Goal: Communication & Community: Answer question/provide support

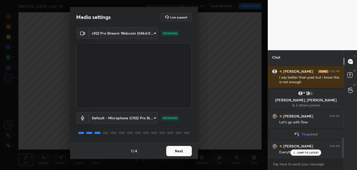
scroll to position [336, 0]
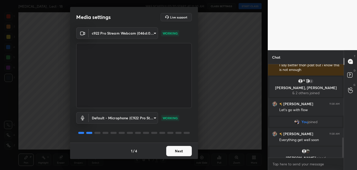
click at [188, 149] on button "Next" at bounding box center [179, 151] width 26 height 10
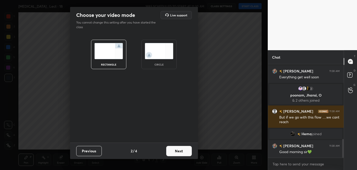
scroll to position [372, 0]
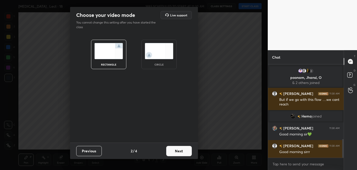
click at [184, 152] on button "Next" at bounding box center [179, 151] width 26 height 10
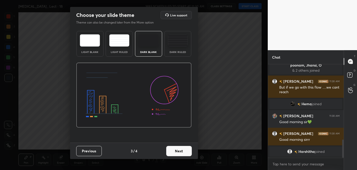
scroll to position [390, 0]
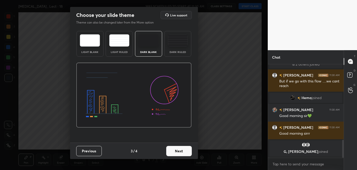
click at [179, 152] on button "Next" at bounding box center [179, 151] width 26 height 10
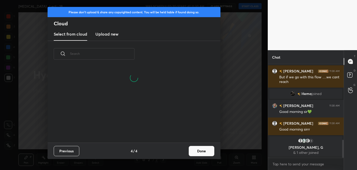
scroll to position [76, 164]
click at [198, 146] on button "Done" at bounding box center [202, 151] width 26 height 10
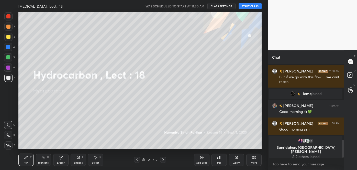
click at [198, 146] on div "Please don't upload & share any copyrighted content. You will be held liable if…" at bounding box center [134, 85] width 268 height 170
click at [198, 146] on div "Add Slide Poll Zoom More" at bounding box center [228, 159] width 68 height 29
click at [245, 5] on button "START CLASS" at bounding box center [250, 6] width 23 height 6
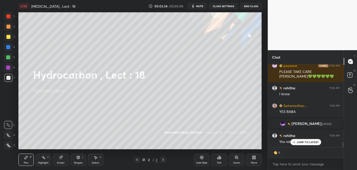
scroll to position [1290, 0]
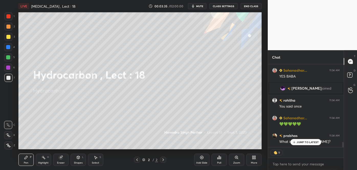
click at [203, 6] on span "mute" at bounding box center [199, 6] width 7 height 4
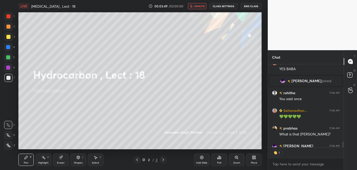
scroll to position [1321, 0]
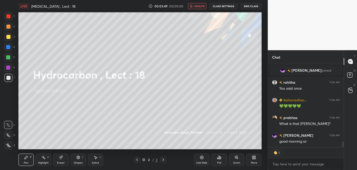
click at [201, 159] on icon at bounding box center [202, 157] width 4 height 4
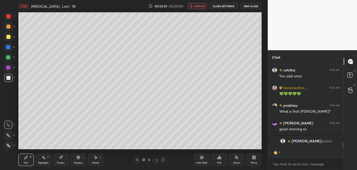
click at [8, 137] on icon at bounding box center [8, 135] width 5 height 4
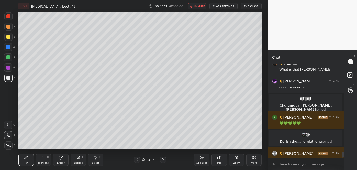
scroll to position [1336, 0]
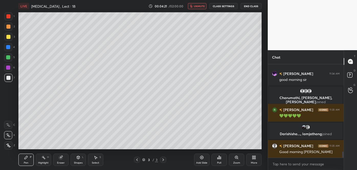
click at [80, 158] on div "Shapes L" at bounding box center [78, 160] width 15 height 12
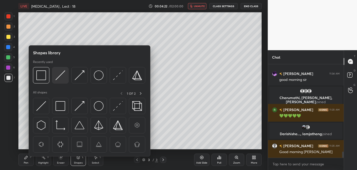
click at [58, 74] on img at bounding box center [61, 75] width 10 height 10
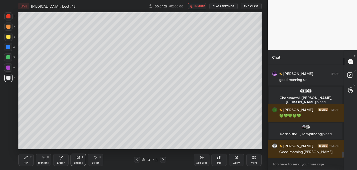
click at [5, 37] on div at bounding box center [8, 37] width 8 height 8
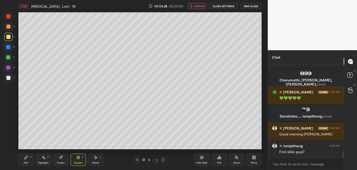
click at [28, 156] on icon at bounding box center [26, 157] width 4 height 4
click at [7, 26] on div at bounding box center [8, 27] width 4 height 4
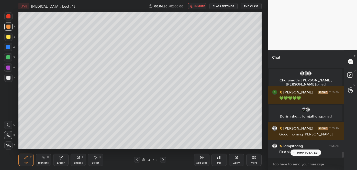
click at [7, 38] on div at bounding box center [8, 37] width 4 height 4
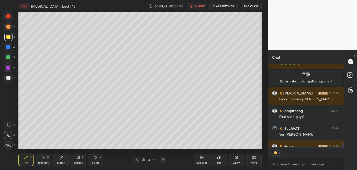
scroll to position [2, 1]
click at [7, 77] on div at bounding box center [8, 78] width 4 height 4
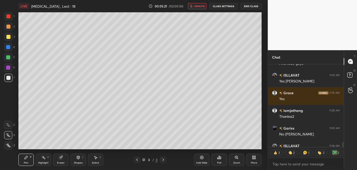
click at [8, 36] on div at bounding box center [8, 37] width 4 height 4
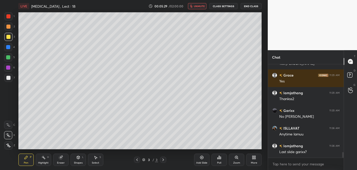
scroll to position [2, 1]
click at [8, 26] on div at bounding box center [8, 27] width 4 height 4
click at [199, 7] on span "unmute" at bounding box center [199, 6] width 11 height 4
click at [202, 7] on span "mute" at bounding box center [199, 6] width 7 height 4
click at [8, 36] on div at bounding box center [8, 37] width 4 height 4
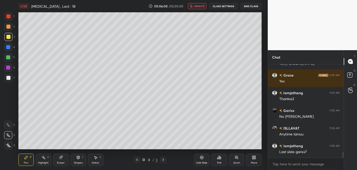
click at [9, 79] on div at bounding box center [8, 78] width 4 height 4
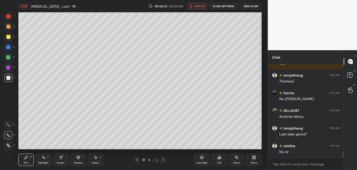
scroll to position [1489, 0]
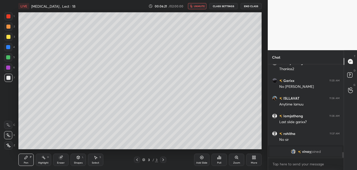
click at [6, 27] on div at bounding box center [8, 27] width 4 height 4
click at [195, 6] on button "unmute" at bounding box center [197, 6] width 18 height 6
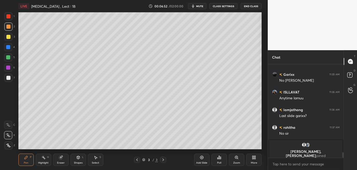
click at [204, 158] on div "Add Slide" at bounding box center [201, 160] width 15 height 12
click at [9, 78] on div at bounding box center [8, 78] width 4 height 4
click at [203, 6] on span "mute" at bounding box center [199, 6] width 7 height 4
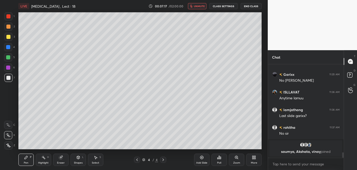
click at [8, 37] on div at bounding box center [8, 37] width 4 height 4
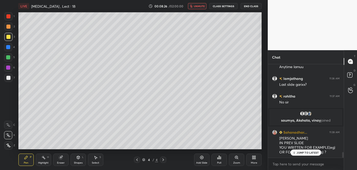
scroll to position [1481, 0]
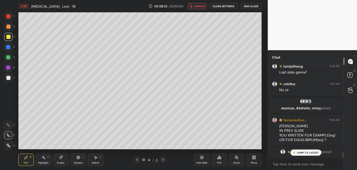
click at [138, 160] on icon at bounding box center [137, 160] width 4 height 4
click at [203, 7] on span "unmute" at bounding box center [199, 6] width 11 height 4
click at [66, 160] on div "Eraser" at bounding box center [60, 160] width 15 height 12
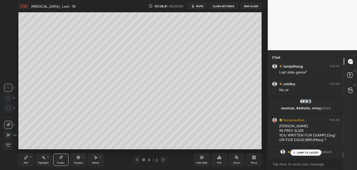
click at [27, 159] on icon at bounding box center [26, 157] width 4 height 4
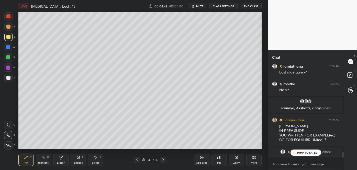
click at [203, 6] on span "mute" at bounding box center [199, 6] width 7 height 4
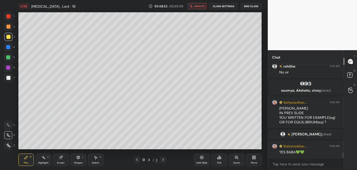
click at [164, 160] on icon at bounding box center [164, 159] width 2 height 3
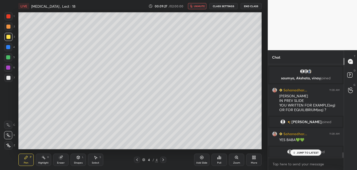
click at [9, 27] on div at bounding box center [8, 27] width 4 height 4
click at [198, 6] on span "unmute" at bounding box center [199, 6] width 11 height 4
click at [202, 6] on span "mute" at bounding box center [199, 6] width 7 height 4
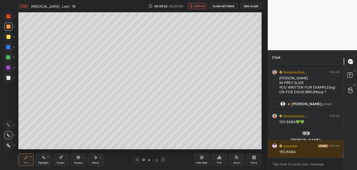
scroll to position [1504, 0]
click at [205, 158] on div "Add Slide" at bounding box center [201, 160] width 15 height 12
click at [9, 78] on div at bounding box center [8, 78] width 4 height 4
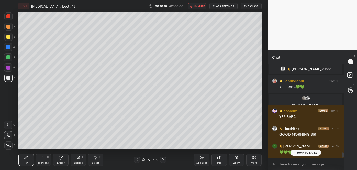
scroll to position [1557, 0]
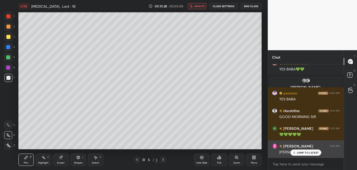
click at [299, 153] on p "JUMP TO LATEST" at bounding box center [308, 152] width 22 height 3
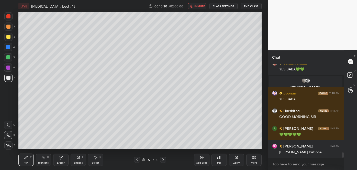
click at [138, 159] on icon at bounding box center [137, 160] width 4 height 4
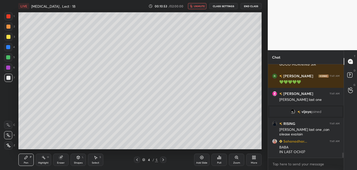
scroll to position [1602, 0]
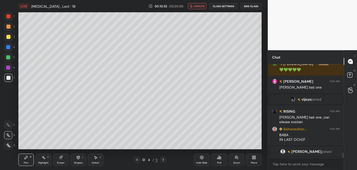
click at [138, 160] on icon at bounding box center [137, 160] width 4 height 4
click at [137, 159] on icon at bounding box center [137, 159] width 2 height 3
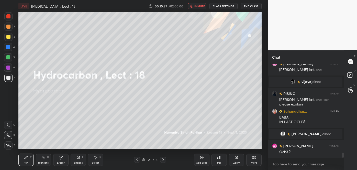
click at [164, 160] on icon at bounding box center [163, 160] width 4 height 4
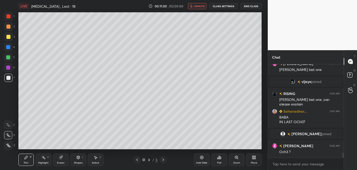
click at [163, 159] on icon at bounding box center [163, 160] width 4 height 4
click at [196, 8] on button "unmute" at bounding box center [197, 6] width 18 height 6
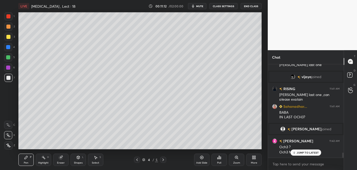
click at [61, 161] on div "Eraser" at bounding box center [60, 160] width 15 height 12
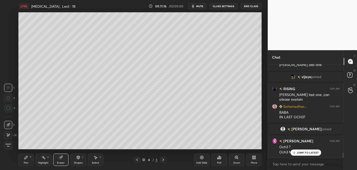
scroll to position [1637, 0]
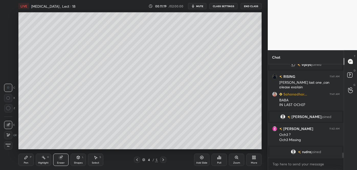
click at [25, 160] on div "Pen P" at bounding box center [25, 160] width 15 height 12
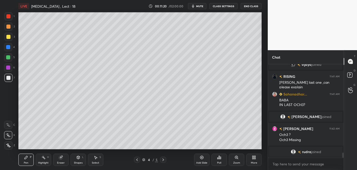
click at [8, 36] on div at bounding box center [8, 37] width 4 height 4
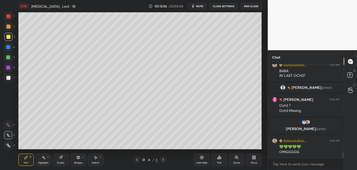
scroll to position [1660, 0]
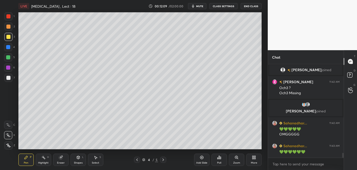
click at [164, 158] on icon at bounding box center [163, 160] width 4 height 4
click at [9, 76] on div at bounding box center [8, 78] width 4 height 4
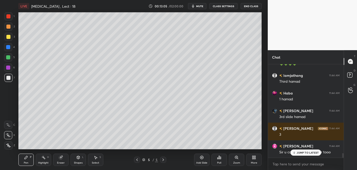
scroll to position [1853, 0]
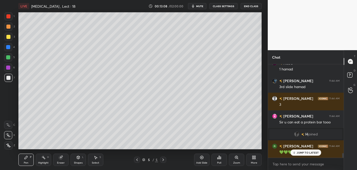
click at [7, 36] on div at bounding box center [8, 37] width 4 height 4
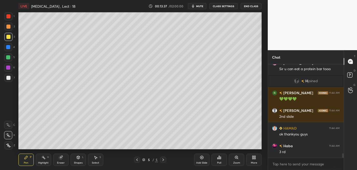
scroll to position [1924, 0]
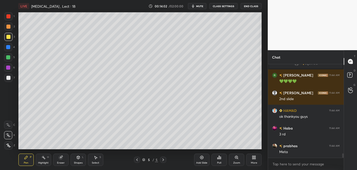
click at [8, 79] on div at bounding box center [8, 78] width 4 height 4
click at [60, 158] on icon at bounding box center [60, 157] width 3 height 3
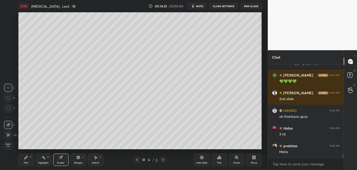
click at [28, 158] on div "Pen P" at bounding box center [25, 160] width 15 height 12
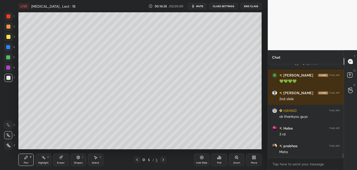
scroll to position [1942, 0]
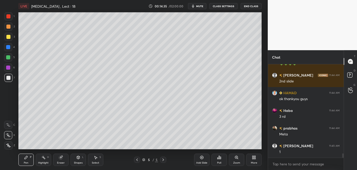
click at [200, 7] on span "mute" at bounding box center [199, 6] width 7 height 4
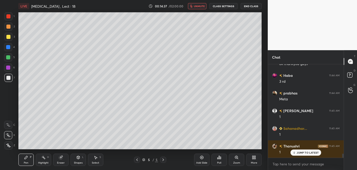
scroll to position [1994, 0]
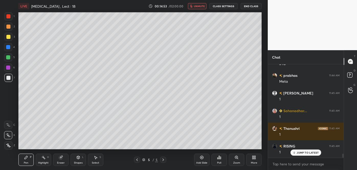
click at [193, 7] on icon "button" at bounding box center [191, 6] width 3 height 3
click at [201, 159] on div "Add Slide" at bounding box center [201, 160] width 15 height 12
click at [10, 77] on div at bounding box center [8, 78] width 4 height 4
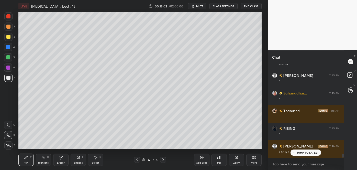
click at [139, 161] on icon at bounding box center [137, 160] width 4 height 4
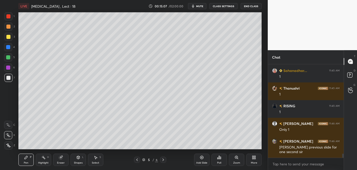
click at [198, 6] on span "mute" at bounding box center [199, 6] width 7 height 4
click at [163, 159] on icon at bounding box center [163, 160] width 4 height 4
click at [8, 79] on div at bounding box center [8, 78] width 4 height 4
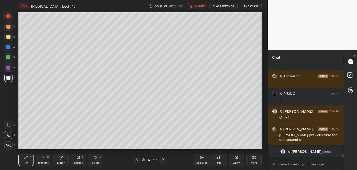
click at [8, 36] on div at bounding box center [8, 37] width 4 height 4
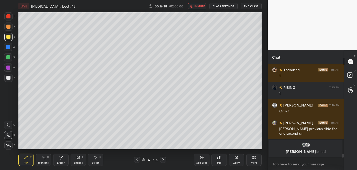
click at [7, 58] on div at bounding box center [8, 57] width 4 height 4
click at [8, 78] on div at bounding box center [8, 78] width 4 height 4
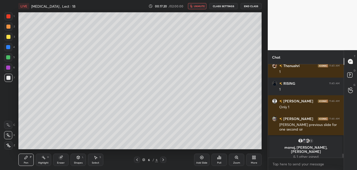
click at [8, 80] on div at bounding box center [8, 78] width 8 height 8
click at [199, 6] on span "unmute" at bounding box center [199, 6] width 11 height 4
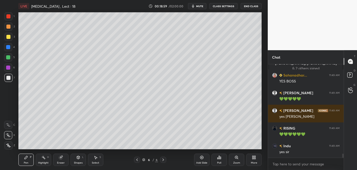
scroll to position [2032, 0]
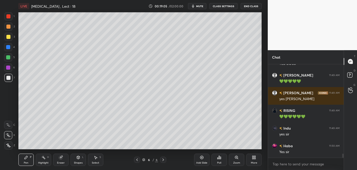
click at [203, 159] on icon at bounding box center [202, 157] width 4 height 4
click at [9, 78] on div at bounding box center [8, 78] width 4 height 4
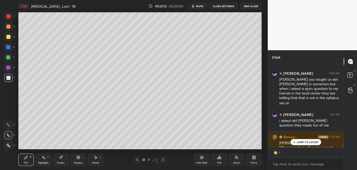
scroll to position [2, 1]
click at [200, 158] on icon at bounding box center [202, 157] width 4 height 4
click at [9, 38] on div at bounding box center [8, 37] width 4 height 4
click at [10, 46] on div at bounding box center [8, 47] width 4 height 4
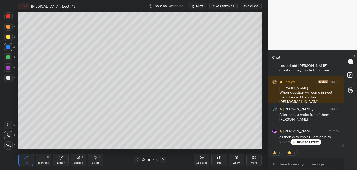
scroll to position [2194, 0]
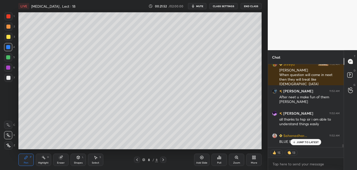
click at [8, 28] on div at bounding box center [8, 27] width 4 height 4
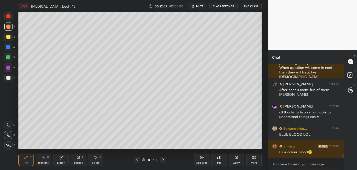
scroll to position [2220, 0]
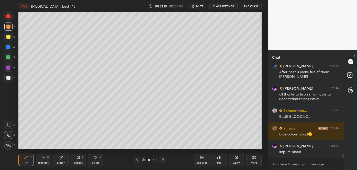
click at [8, 17] on div at bounding box center [8, 16] width 4 height 4
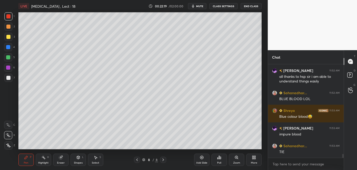
click at [9, 76] on div at bounding box center [8, 78] width 4 height 4
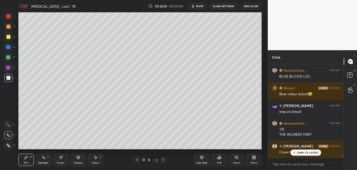
scroll to position [2277, 0]
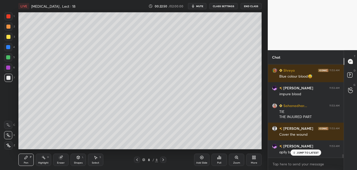
click at [9, 25] on div at bounding box center [8, 27] width 4 height 4
click at [138, 159] on icon at bounding box center [137, 160] width 4 height 4
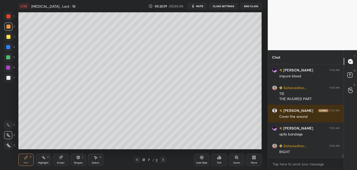
click at [8, 57] on div at bounding box center [8, 57] width 4 height 4
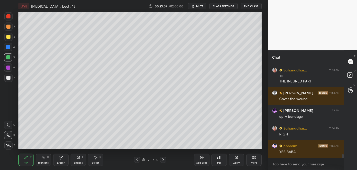
click at [9, 38] on div at bounding box center [8, 37] width 4 height 4
click at [8, 26] on div at bounding box center [8, 27] width 4 height 4
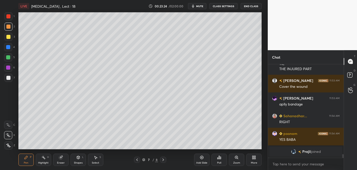
scroll to position [2331, 0]
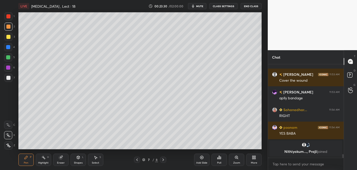
click at [8, 56] on div at bounding box center [8, 57] width 4 height 4
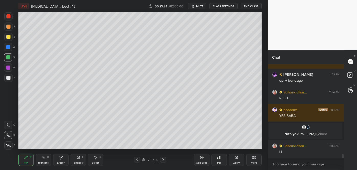
scroll to position [2272, 0]
click at [10, 76] on div at bounding box center [8, 78] width 4 height 4
click at [205, 5] on button "mute" at bounding box center [197, 6] width 18 height 6
click at [9, 26] on div at bounding box center [8, 27] width 4 height 4
click at [8, 37] on div at bounding box center [8, 37] width 4 height 4
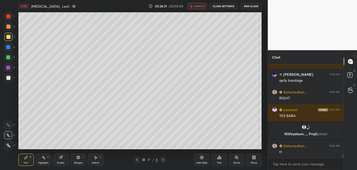
click at [8, 79] on div at bounding box center [8, 78] width 4 height 4
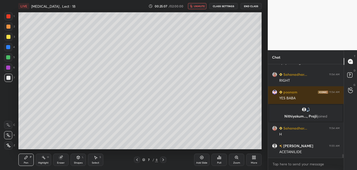
click at [193, 7] on icon "button" at bounding box center [191, 6] width 3 height 3
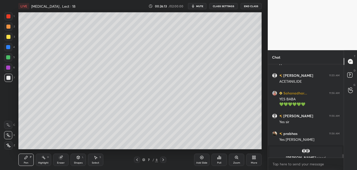
scroll to position [2366, 0]
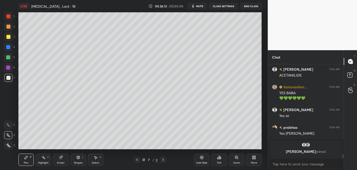
click at [9, 37] on div at bounding box center [8, 37] width 4 height 4
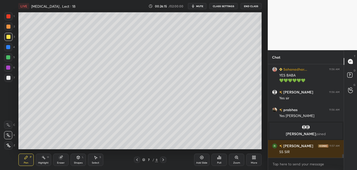
scroll to position [2350, 0]
click at [9, 25] on div at bounding box center [8, 27] width 4 height 4
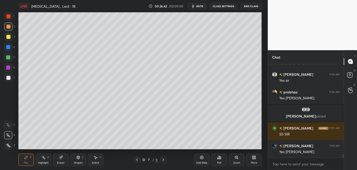
click at [7, 68] on div at bounding box center [8, 68] width 4 height 4
click at [9, 25] on div at bounding box center [8, 27] width 4 height 4
click at [8, 58] on div at bounding box center [8, 57] width 4 height 4
click at [10, 46] on div at bounding box center [8, 47] width 4 height 4
click at [9, 57] on div at bounding box center [8, 57] width 4 height 4
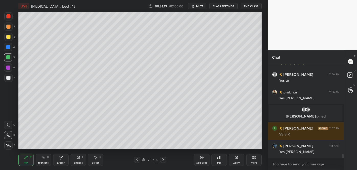
click at [9, 77] on div at bounding box center [8, 78] width 4 height 4
click at [8, 26] on div at bounding box center [8, 27] width 4 height 4
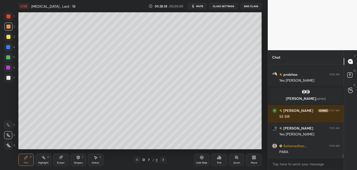
click at [8, 59] on div at bounding box center [8, 57] width 4 height 4
click at [9, 28] on div at bounding box center [8, 27] width 4 height 4
click at [10, 48] on div at bounding box center [8, 47] width 4 height 4
click at [9, 53] on div at bounding box center [8, 57] width 8 height 8
click at [9, 75] on div at bounding box center [8, 78] width 8 height 8
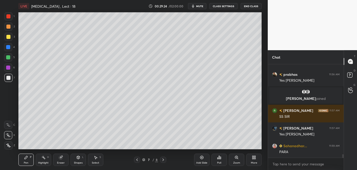
click at [8, 55] on div at bounding box center [8, 57] width 4 height 4
click at [8, 66] on div at bounding box center [8, 68] width 4 height 4
click at [8, 78] on div at bounding box center [8, 78] width 4 height 4
click at [8, 48] on div at bounding box center [8, 47] width 4 height 4
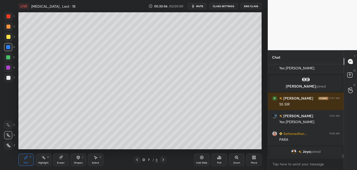
click at [8, 36] on div at bounding box center [8, 37] width 4 height 4
click at [7, 67] on div at bounding box center [8, 68] width 4 height 4
click at [8, 38] on div at bounding box center [8, 37] width 4 height 4
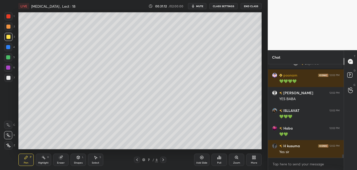
scroll to position [2552, 0]
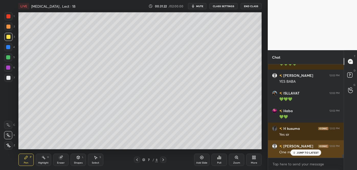
click at [297, 151] on p "JUMP TO LATEST" at bounding box center [308, 152] width 22 height 3
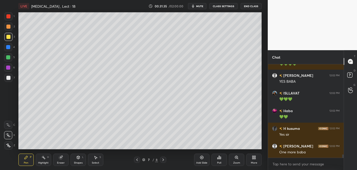
click at [203, 158] on icon at bounding box center [201, 157] width 3 height 3
click at [9, 78] on div at bounding box center [8, 78] width 4 height 4
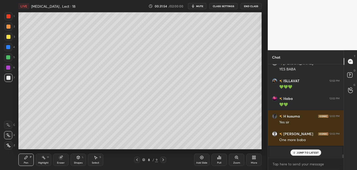
click at [8, 26] on div at bounding box center [8, 27] width 4 height 4
click at [79, 160] on div "Shapes L" at bounding box center [78, 160] width 15 height 12
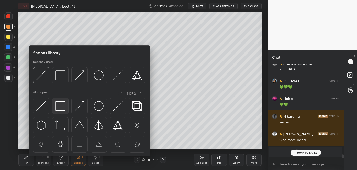
click at [61, 105] on img at bounding box center [61, 106] width 10 height 10
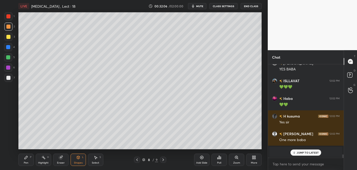
click at [10, 47] on div at bounding box center [8, 47] width 8 height 8
click at [27, 159] on icon at bounding box center [26, 157] width 4 height 4
click at [79, 161] on div "Shapes L" at bounding box center [78, 160] width 15 height 12
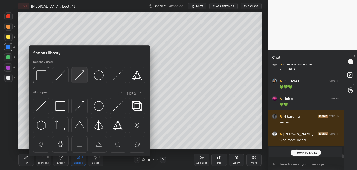
click at [80, 74] on img at bounding box center [80, 75] width 10 height 10
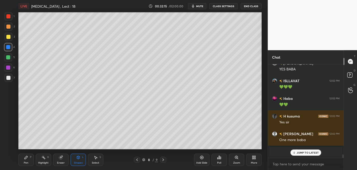
click at [27, 158] on icon at bounding box center [26, 157] width 4 height 4
click at [8, 36] on div at bounding box center [8, 37] width 4 height 4
click at [8, 78] on div at bounding box center [8, 78] width 4 height 4
click at [8, 28] on div at bounding box center [8, 27] width 4 height 4
click at [10, 76] on div at bounding box center [8, 78] width 8 height 8
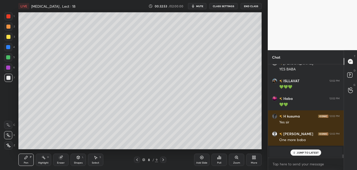
click at [79, 160] on div "Shapes L" at bounding box center [78, 160] width 15 height 12
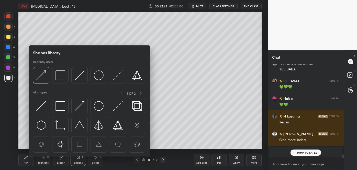
click at [51, 78] on div at bounding box center [89, 76] width 112 height 19
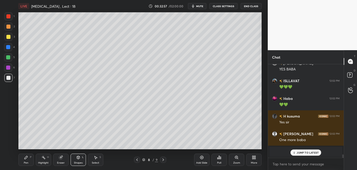
click at [25, 159] on icon at bounding box center [26, 157] width 4 height 4
click at [9, 38] on div at bounding box center [8, 37] width 4 height 4
click at [7, 77] on div at bounding box center [8, 78] width 4 height 4
click at [9, 47] on div at bounding box center [8, 47] width 4 height 4
click at [6, 38] on div at bounding box center [8, 37] width 8 height 8
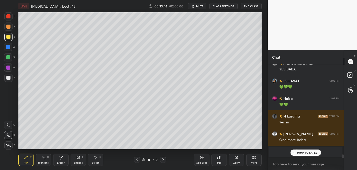
click at [7, 26] on div at bounding box center [8, 27] width 4 height 4
click at [7, 57] on div at bounding box center [8, 57] width 4 height 4
click at [81, 158] on div "Shapes L" at bounding box center [78, 160] width 15 height 12
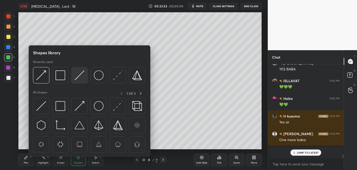
click at [77, 77] on img at bounding box center [80, 75] width 10 height 10
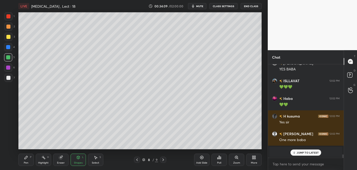
click at [7, 77] on div at bounding box center [8, 78] width 4 height 4
click at [72, 160] on div "Shapes L" at bounding box center [78, 160] width 15 height 12
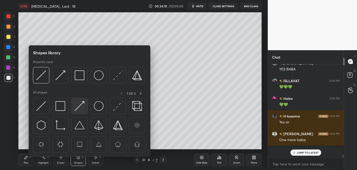
click at [77, 106] on img at bounding box center [80, 106] width 10 height 10
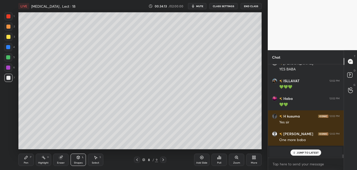
click at [25, 161] on div "Pen P" at bounding box center [25, 160] width 15 height 12
click at [9, 78] on div at bounding box center [8, 78] width 4 height 4
click at [7, 37] on div at bounding box center [8, 37] width 4 height 4
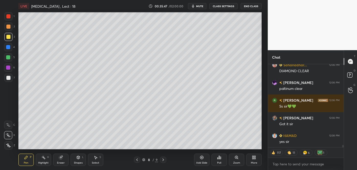
scroll to position [2768, 0]
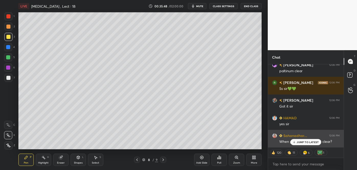
click at [296, 141] on icon at bounding box center [294, 142] width 3 height 3
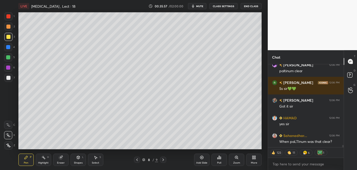
click at [203, 158] on icon at bounding box center [201, 157] width 3 height 3
click at [9, 78] on div at bounding box center [8, 78] width 4 height 4
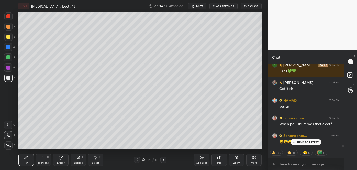
scroll to position [2803, 0]
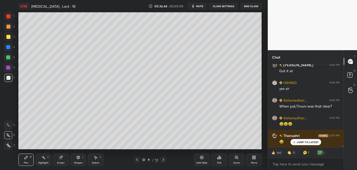
click at [8, 36] on div at bounding box center [8, 37] width 4 height 4
click at [7, 78] on div at bounding box center [8, 78] width 4 height 4
click at [5, 26] on div at bounding box center [8, 27] width 8 height 8
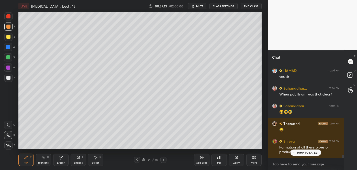
scroll to position [2833, 0]
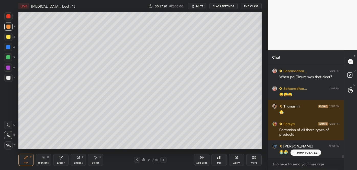
click at [8, 77] on div at bounding box center [8, 78] width 4 height 4
click at [10, 57] on div at bounding box center [8, 57] width 8 height 8
click at [9, 35] on div at bounding box center [8, 37] width 4 height 4
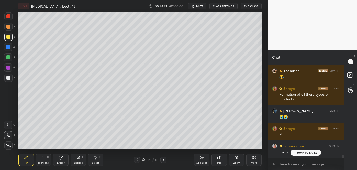
scroll to position [2886, 0]
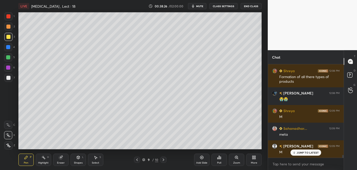
click at [9, 67] on div at bounding box center [8, 68] width 4 height 4
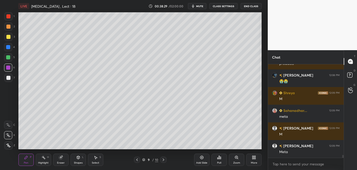
scroll to position [2921, 0]
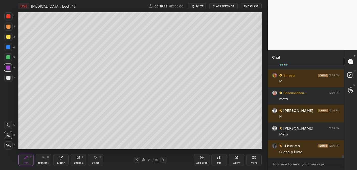
click at [8, 25] on div at bounding box center [8, 27] width 4 height 4
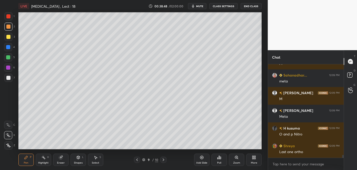
click at [7, 48] on div at bounding box center [8, 47] width 4 height 4
click at [8, 26] on div at bounding box center [8, 27] width 4 height 4
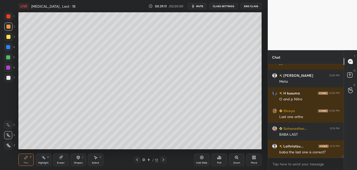
scroll to position [2992, 0]
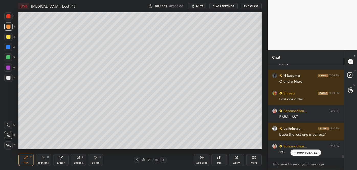
click at [8, 37] on div at bounding box center [8, 37] width 4 height 4
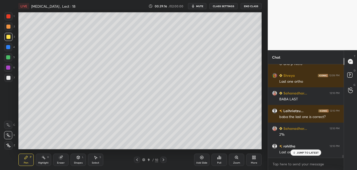
scroll to position [3027, 0]
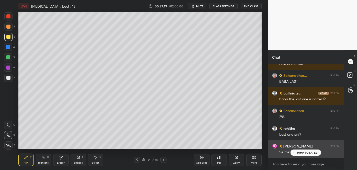
click at [294, 153] on icon at bounding box center [294, 153] width 0 height 2
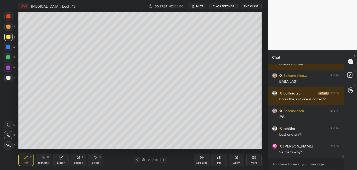
click at [7, 27] on div at bounding box center [8, 27] width 4 height 4
click at [8, 36] on div at bounding box center [8, 37] width 4 height 4
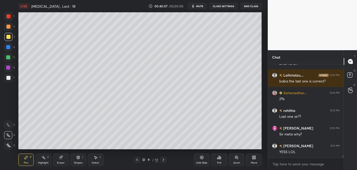
scroll to position [3062, 0]
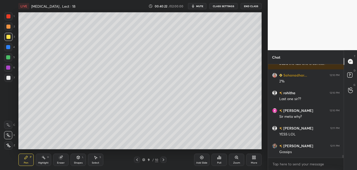
click at [203, 158] on icon at bounding box center [202, 157] width 4 height 4
click at [7, 77] on div at bounding box center [8, 78] width 4 height 4
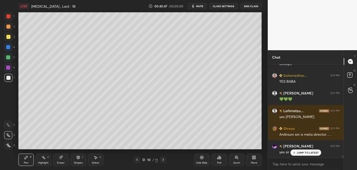
scroll to position [3168, 0]
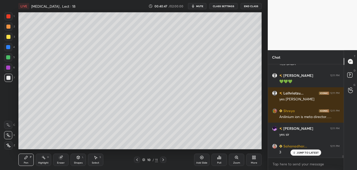
click at [7, 36] on div at bounding box center [8, 37] width 4 height 4
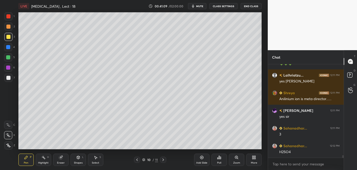
scroll to position [3204, 0]
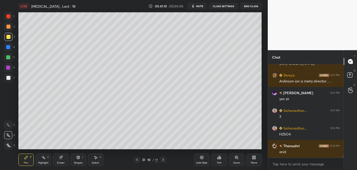
click at [9, 27] on div at bounding box center [8, 27] width 4 height 4
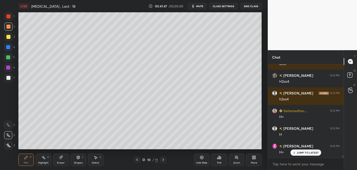
scroll to position [3309, 0]
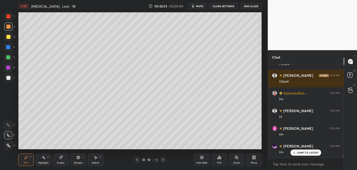
click at [6, 37] on div at bounding box center [8, 37] width 4 height 4
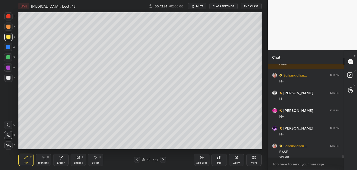
scroll to position [3332, 0]
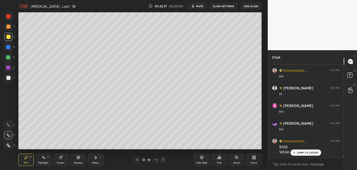
click at [10, 75] on div at bounding box center [8, 78] width 8 height 8
click at [8, 26] on div at bounding box center [8, 27] width 4 height 4
click at [8, 46] on div at bounding box center [8, 47] width 4 height 4
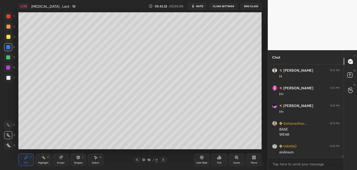
click at [9, 66] on div at bounding box center [8, 68] width 4 height 4
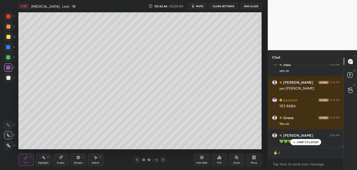
scroll to position [3484, 0]
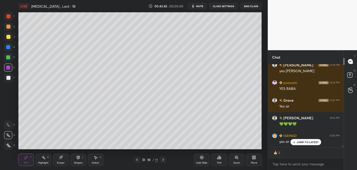
click at [8, 57] on div at bounding box center [8, 57] width 4 height 4
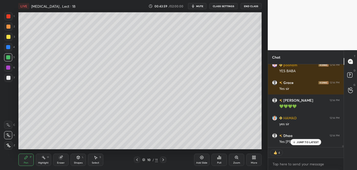
click at [7, 37] on div at bounding box center [8, 37] width 4 height 4
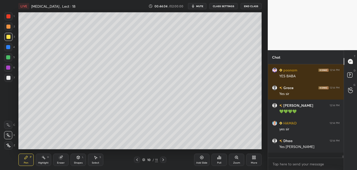
scroll to position [3491, 0]
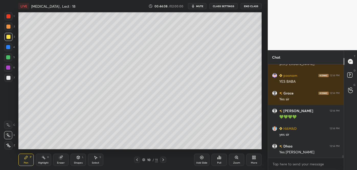
click at [8, 57] on div at bounding box center [8, 57] width 4 height 4
click at [10, 27] on div at bounding box center [8, 27] width 4 height 4
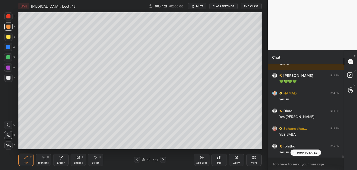
scroll to position [3544, 0]
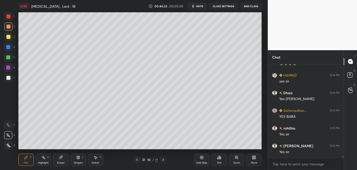
click at [6, 37] on div at bounding box center [8, 37] width 4 height 4
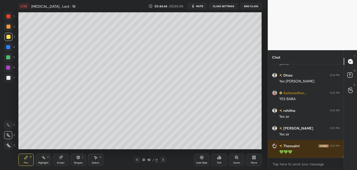
click at [9, 48] on div at bounding box center [8, 47] width 4 height 4
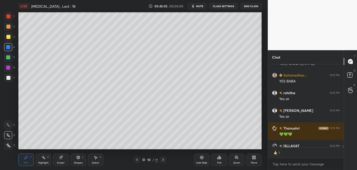
scroll to position [2, 1]
click at [8, 27] on div at bounding box center [8, 27] width 4 height 4
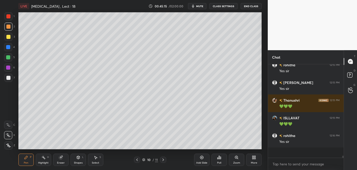
scroll to position [3597, 0]
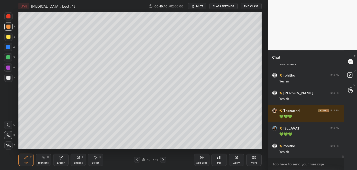
click at [9, 77] on div at bounding box center [8, 78] width 4 height 4
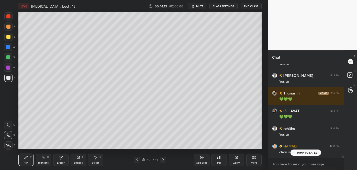
scroll to position [3632, 0]
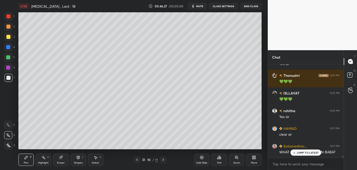
click at [304, 151] on p "JUMP TO LATEST" at bounding box center [308, 152] width 22 height 3
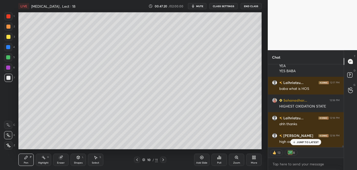
scroll to position [3741, 0]
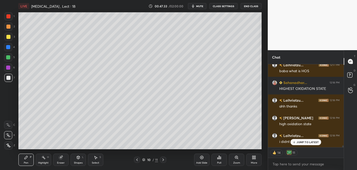
click at [301, 139] on div "JUMP TO LATEST" at bounding box center [306, 142] width 31 height 6
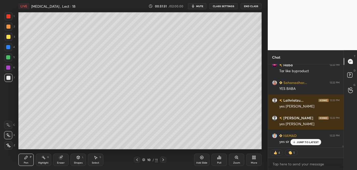
scroll to position [3609, 0]
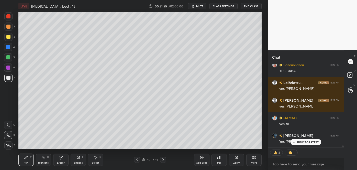
click at [9, 47] on div at bounding box center [8, 47] width 4 height 4
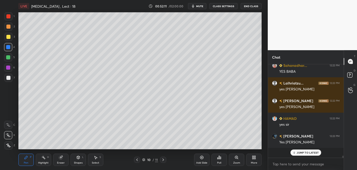
scroll to position [3598, 0]
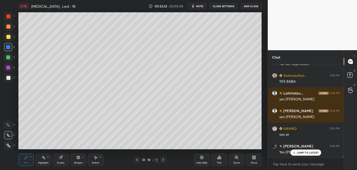
click at [201, 158] on icon at bounding box center [202, 157] width 4 height 4
click at [7, 26] on div at bounding box center [8, 27] width 4 height 4
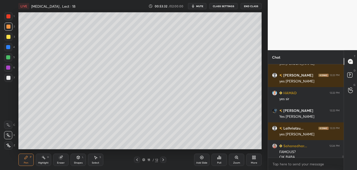
scroll to position [3639, 0]
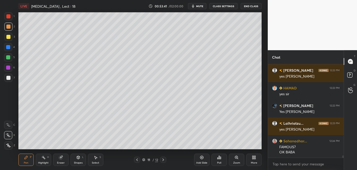
click at [9, 47] on div at bounding box center [8, 47] width 4 height 4
click at [79, 160] on div "Shapes L" at bounding box center [78, 160] width 15 height 12
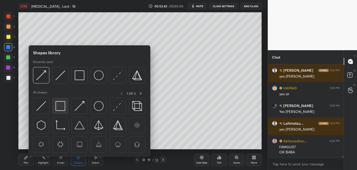
click at [61, 109] on img at bounding box center [61, 106] width 10 height 10
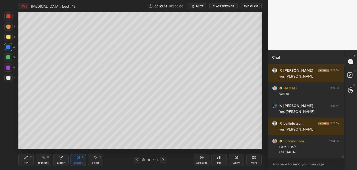
click at [28, 158] on div "Pen P" at bounding box center [25, 160] width 15 height 12
click at [10, 57] on div at bounding box center [8, 57] width 4 height 4
click at [138, 159] on icon at bounding box center [137, 160] width 4 height 4
click at [205, 162] on div "Add Slide" at bounding box center [201, 163] width 11 height 3
click at [9, 79] on div at bounding box center [8, 78] width 4 height 4
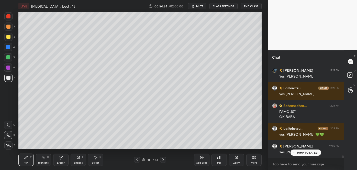
scroll to position [3692, 0]
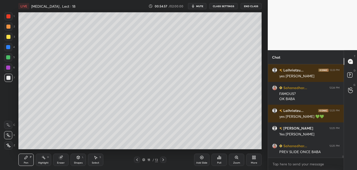
click at [138, 160] on icon at bounding box center [137, 160] width 4 height 4
click at [163, 160] on icon at bounding box center [163, 160] width 4 height 4
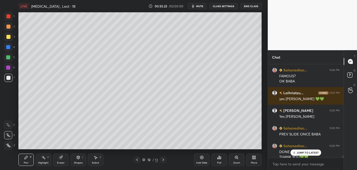
scroll to position [3714, 0]
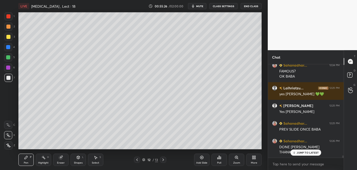
click at [163, 161] on icon at bounding box center [163, 160] width 4 height 4
click at [138, 159] on icon at bounding box center [137, 159] width 2 height 3
click at [7, 37] on div at bounding box center [8, 37] width 4 height 4
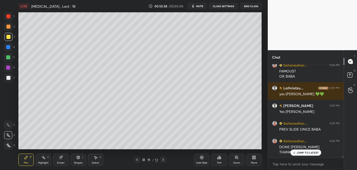
click at [10, 78] on div at bounding box center [8, 78] width 4 height 4
click at [10, 47] on div at bounding box center [8, 47] width 4 height 4
click at [8, 25] on div at bounding box center [8, 27] width 4 height 4
click at [9, 46] on div at bounding box center [8, 47] width 4 height 4
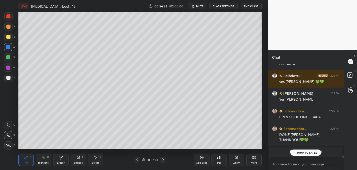
click at [10, 59] on div at bounding box center [8, 57] width 8 height 8
click at [8, 25] on div at bounding box center [8, 27] width 4 height 4
click at [8, 17] on div at bounding box center [8, 16] width 4 height 4
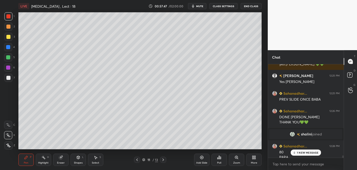
scroll to position [3750, 0]
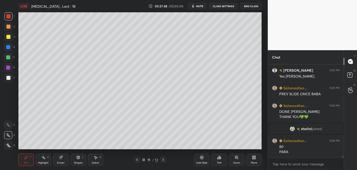
click at [9, 36] on div at bounding box center [8, 37] width 4 height 4
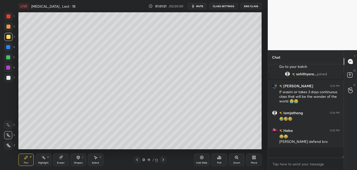
scroll to position [4210, 0]
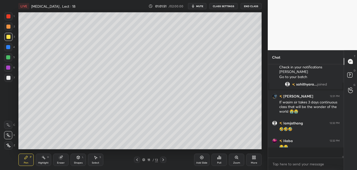
click at [298, 142] on div "ISLLAVAT 12:29 PM 💚💚 HAMAD 12:29 PM hurray Haba 12:29 PM 💚💚💚💚💚 Thanushri 12:30 …" at bounding box center [306, 110] width 76 height 93
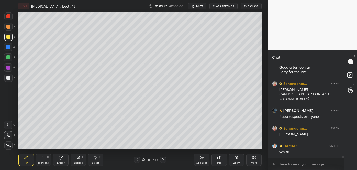
scroll to position [4374, 0]
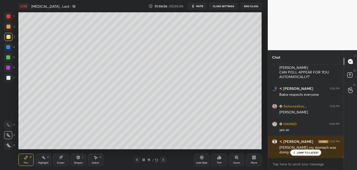
click at [201, 6] on span "mute" at bounding box center [199, 6] width 7 height 4
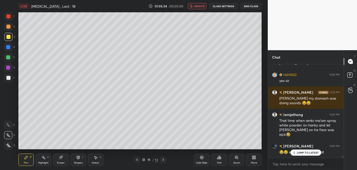
scroll to position [4446, 0]
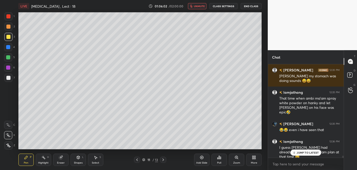
click at [201, 8] on span "unmute" at bounding box center [199, 6] width 11 height 4
click at [295, 155] on div "JUMP TO LATEST" at bounding box center [306, 152] width 31 height 6
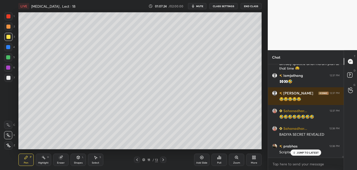
scroll to position [4556, 0]
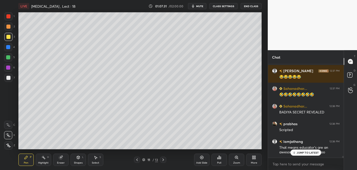
click at [296, 154] on icon at bounding box center [294, 152] width 3 height 3
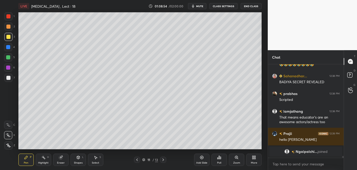
scroll to position [4295, 0]
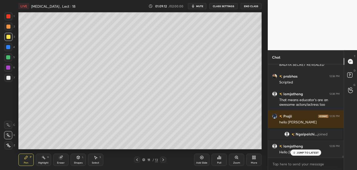
click at [203, 160] on div "Add Slide" at bounding box center [201, 160] width 15 height 12
click at [9, 37] on div at bounding box center [8, 37] width 4 height 4
click at [8, 79] on div at bounding box center [8, 78] width 4 height 4
click at [8, 27] on div at bounding box center [8, 27] width 4 height 4
click at [8, 46] on div at bounding box center [8, 47] width 4 height 4
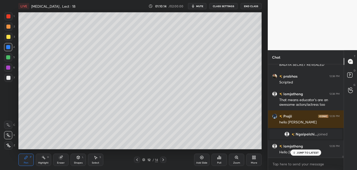
click at [7, 57] on div at bounding box center [8, 57] width 4 height 4
click at [9, 28] on div at bounding box center [8, 27] width 4 height 4
click at [6, 66] on div at bounding box center [8, 68] width 4 height 4
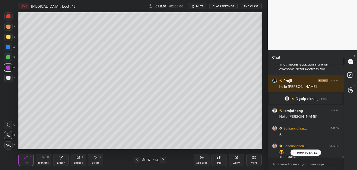
scroll to position [4335, 0]
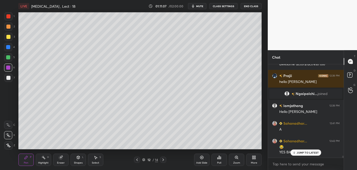
click at [11, 45] on div at bounding box center [8, 47] width 8 height 8
click at [9, 28] on div at bounding box center [8, 27] width 4 height 4
click at [9, 58] on div at bounding box center [8, 57] width 4 height 4
click at [8, 25] on div at bounding box center [8, 27] width 4 height 4
click at [9, 67] on div at bounding box center [8, 68] width 4 height 4
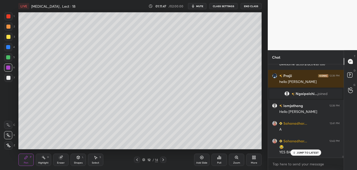
scroll to position [4341, 0]
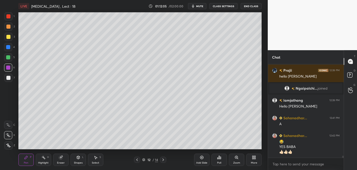
click at [137, 159] on icon at bounding box center [137, 160] width 4 height 4
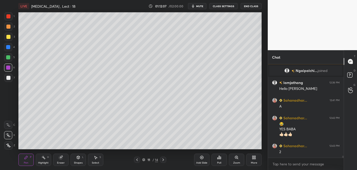
click at [204, 160] on div "Add Slide" at bounding box center [201, 160] width 15 height 12
click at [8, 77] on div at bounding box center [8, 78] width 4 height 4
click at [8, 27] on div at bounding box center [8, 27] width 4 height 4
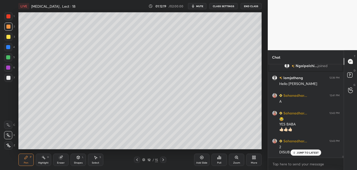
click at [6, 36] on div at bounding box center [8, 37] width 8 height 8
click at [80, 158] on div "Shapes L" at bounding box center [78, 160] width 15 height 12
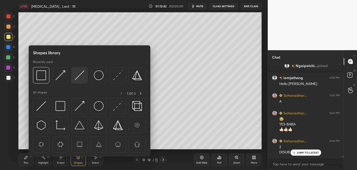
click at [82, 75] on img at bounding box center [80, 75] width 10 height 10
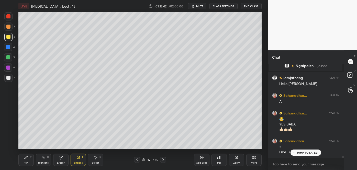
click at [9, 57] on div at bounding box center [8, 57] width 4 height 4
click at [29, 158] on div "Pen P" at bounding box center [25, 160] width 15 height 12
click at [9, 78] on div at bounding box center [8, 78] width 4 height 4
click at [8, 25] on div at bounding box center [8, 27] width 4 height 4
click at [9, 58] on div at bounding box center [8, 57] width 4 height 4
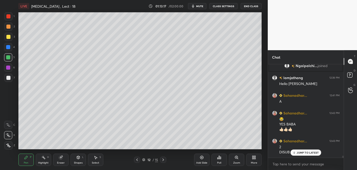
click at [9, 37] on div at bounding box center [8, 37] width 4 height 4
click at [8, 67] on div at bounding box center [8, 68] width 4 height 4
click at [9, 57] on div at bounding box center [8, 57] width 4 height 4
click at [9, 39] on div at bounding box center [8, 37] width 4 height 4
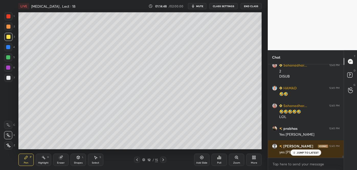
scroll to position [4457, 0]
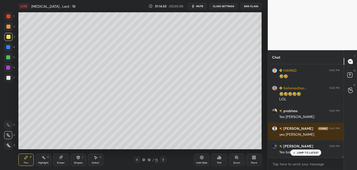
click at [9, 67] on div at bounding box center [8, 68] width 4 height 4
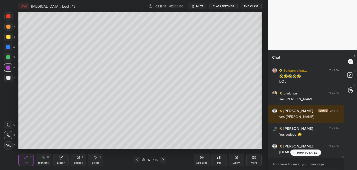
click at [9, 77] on div at bounding box center [8, 78] width 4 height 4
click at [8, 57] on div at bounding box center [8, 57] width 4 height 4
click at [7, 36] on div at bounding box center [8, 37] width 4 height 4
click at [5, 68] on div at bounding box center [8, 67] width 8 height 8
click at [9, 47] on div at bounding box center [8, 47] width 4 height 4
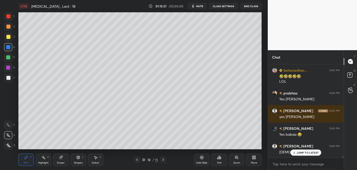
click at [8, 77] on div at bounding box center [8, 78] width 4 height 4
click at [8, 57] on div at bounding box center [8, 57] width 4 height 4
click at [9, 37] on div at bounding box center [8, 37] width 4 height 4
click at [10, 66] on div at bounding box center [8, 67] width 8 height 8
click at [10, 75] on div at bounding box center [8, 78] width 8 height 8
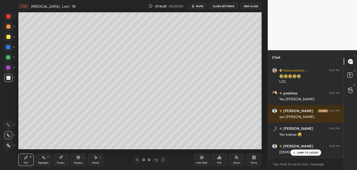
click at [8, 59] on div at bounding box center [8, 57] width 4 height 4
click at [8, 39] on div at bounding box center [8, 37] width 8 height 8
click at [10, 67] on div at bounding box center [8, 68] width 4 height 4
click at [8, 26] on div at bounding box center [8, 27] width 4 height 4
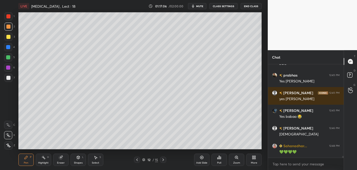
scroll to position [4524, 0]
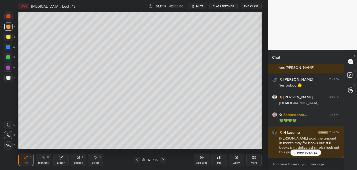
click at [262, 102] on div "Setting up your live class Poll for secs No correct answer Start poll" at bounding box center [140, 80] width 248 height 137
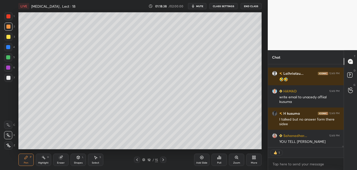
scroll to position [4672, 0]
click at [313, 142] on p "JUMP TO LATEST" at bounding box center [308, 142] width 22 height 3
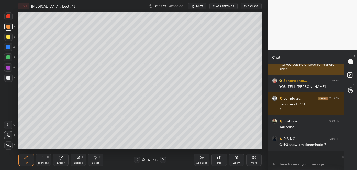
scroll to position [4719, 0]
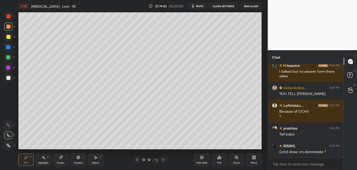
click at [8, 46] on div at bounding box center [8, 47] width 4 height 4
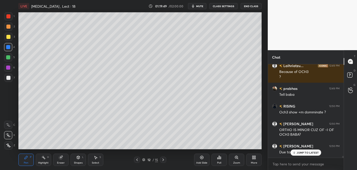
scroll to position [4777, 0]
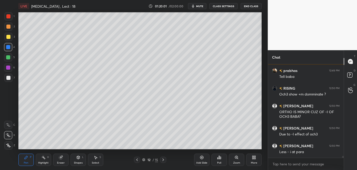
click at [8, 27] on div at bounding box center [8, 27] width 4 height 4
click at [9, 123] on icon at bounding box center [8, 125] width 5 height 4
click at [9, 78] on div at bounding box center [8, 78] width 4 height 4
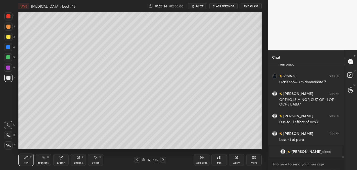
click at [8, 45] on div at bounding box center [8, 47] width 4 height 4
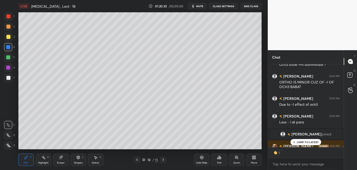
scroll to position [2, 1]
click at [7, 58] on div at bounding box center [8, 57] width 4 height 4
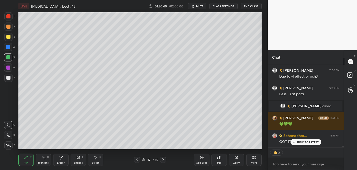
click at [202, 6] on span "mute" at bounding box center [199, 6] width 7 height 4
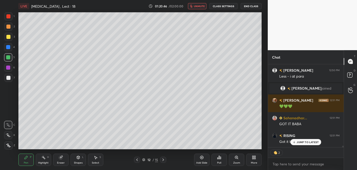
click at [9, 35] on div at bounding box center [8, 37] width 4 height 4
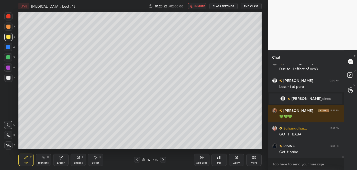
scroll to position [4662, 0]
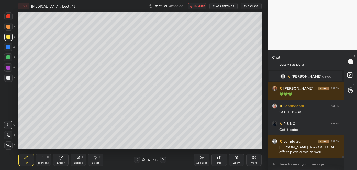
click at [8, 46] on div at bounding box center [8, 47] width 4 height 4
click at [204, 8] on span "unmute" at bounding box center [199, 6] width 11 height 4
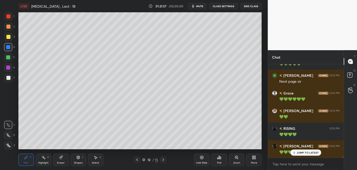
scroll to position [4874, 0]
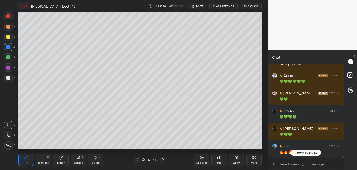
click at [203, 158] on icon at bounding box center [201, 157] width 3 height 3
click at [9, 78] on div at bounding box center [8, 78] width 4 height 4
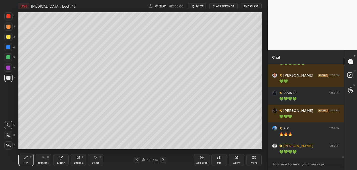
click at [9, 144] on icon at bounding box center [8, 146] width 5 height 4
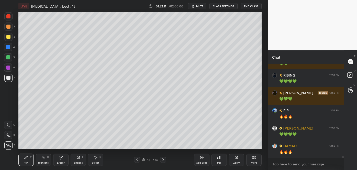
click at [9, 37] on div at bounding box center [8, 37] width 4 height 4
click at [8, 57] on div at bounding box center [8, 57] width 4 height 4
click at [10, 36] on div at bounding box center [8, 37] width 4 height 4
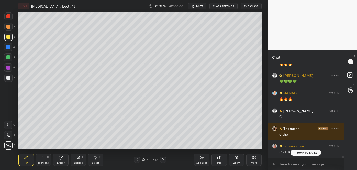
scroll to position [4980, 0]
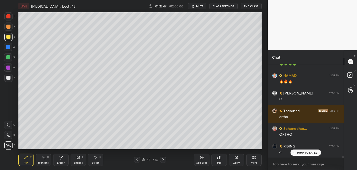
click at [9, 25] on div at bounding box center [8, 27] width 4 height 4
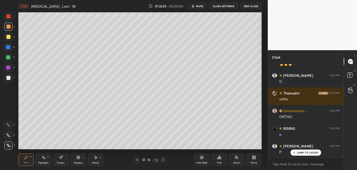
scroll to position [5015, 0]
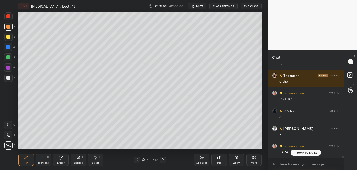
click at [9, 77] on div at bounding box center [8, 78] width 4 height 4
click at [8, 37] on div at bounding box center [8, 37] width 4 height 4
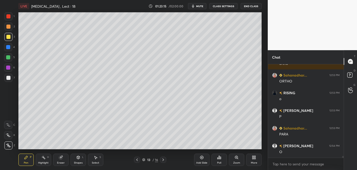
scroll to position [5051, 0]
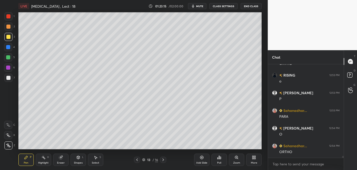
click at [9, 77] on div at bounding box center [8, 78] width 4 height 4
click at [8, 27] on div at bounding box center [8, 27] width 4 height 4
click at [7, 56] on div at bounding box center [8, 57] width 4 height 4
click at [7, 38] on div at bounding box center [8, 37] width 4 height 4
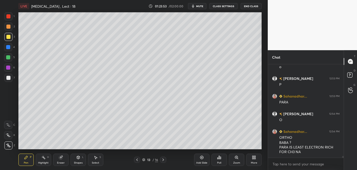
click at [7, 47] on div at bounding box center [8, 47] width 4 height 4
click at [7, 27] on div at bounding box center [8, 27] width 4 height 4
click at [8, 57] on div at bounding box center [8, 57] width 4 height 4
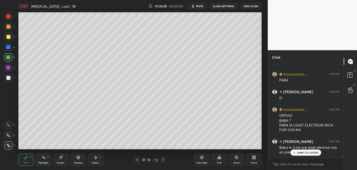
scroll to position [5109, 0]
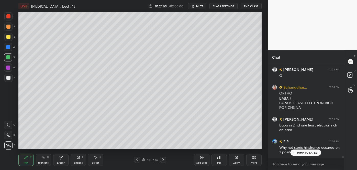
click at [301, 155] on div "JUMP TO LATEST" at bounding box center [306, 152] width 31 height 6
click at [10, 15] on div at bounding box center [8, 16] width 4 height 4
click at [137, 159] on icon at bounding box center [137, 159] width 2 height 3
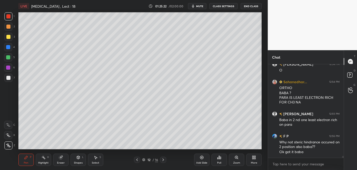
click at [163, 160] on icon at bounding box center [163, 160] width 4 height 4
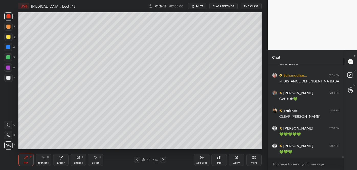
scroll to position [5366, 0]
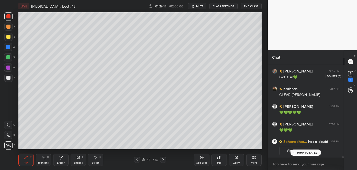
click at [349, 76] on div "1 2 3 4 5 6 7 C X Z C X Z E E Erase all H H LIVE [MEDICAL_DATA] , Lect : 18 01:…" at bounding box center [178, 85] width 357 height 170
click at [349, 76] on rect at bounding box center [350, 73] width 5 height 5
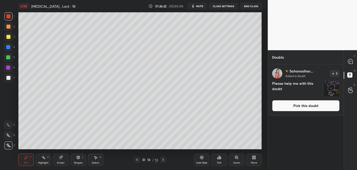
click at [314, 104] on button "Pick this doubt" at bounding box center [306, 105] width 68 height 11
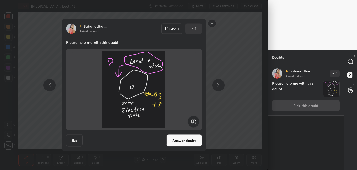
click at [190, 142] on button "Answer doubt" at bounding box center [184, 140] width 35 height 12
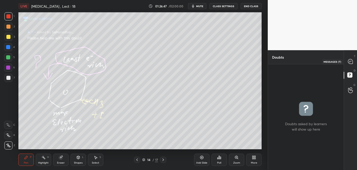
click at [349, 63] on icon at bounding box center [350, 61] width 5 height 5
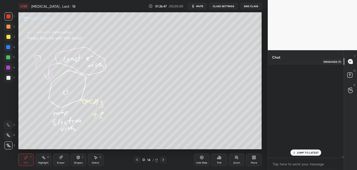
scroll to position [92, 74]
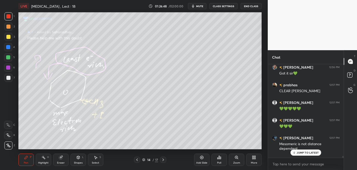
click at [306, 155] on div "JUMP TO LATEST" at bounding box center [306, 152] width 31 height 6
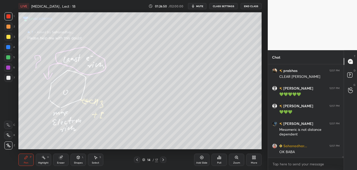
click at [138, 161] on icon at bounding box center [137, 160] width 4 height 4
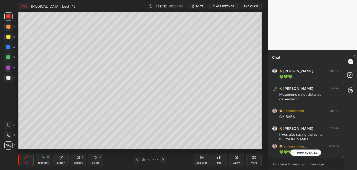
scroll to position [5262, 0]
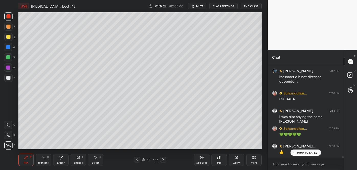
click at [201, 162] on div "Add Slide" at bounding box center [201, 163] width 11 height 3
click at [8, 78] on div at bounding box center [8, 78] width 4 height 4
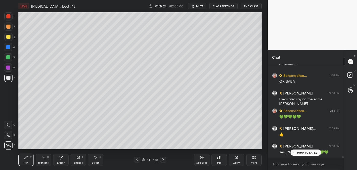
click at [138, 160] on icon at bounding box center [137, 160] width 4 height 4
click at [138, 158] on icon at bounding box center [137, 160] width 4 height 4
click at [7, 133] on div at bounding box center [8, 135] width 8 height 8
click at [164, 159] on icon at bounding box center [163, 160] width 4 height 4
click at [163, 158] on icon at bounding box center [163, 160] width 4 height 4
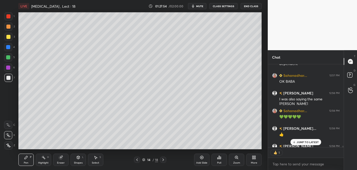
scroll to position [2, 1]
click at [9, 36] on div at bounding box center [8, 37] width 4 height 4
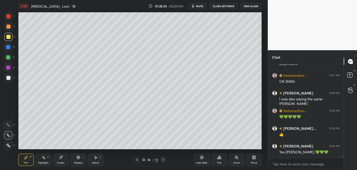
scroll to position [5279, 0]
click at [9, 57] on div at bounding box center [8, 57] width 4 height 4
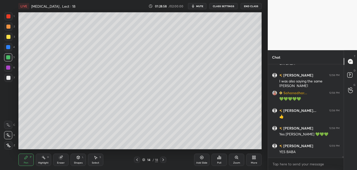
scroll to position [5315, 0]
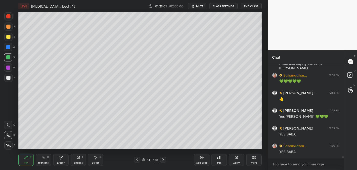
click at [202, 160] on div "Add Slide" at bounding box center [201, 160] width 15 height 12
click at [9, 79] on div at bounding box center [8, 78] width 4 height 4
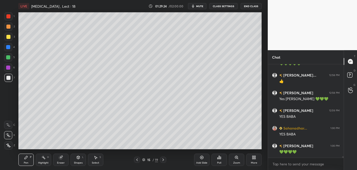
click at [8, 37] on div at bounding box center [8, 37] width 4 height 4
click at [9, 77] on div at bounding box center [8, 78] width 4 height 4
click at [9, 57] on div at bounding box center [8, 57] width 4 height 4
click at [9, 77] on div at bounding box center [8, 78] width 4 height 4
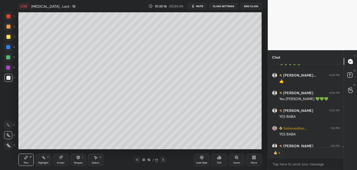
click at [8, 57] on div at bounding box center [8, 57] width 4 height 4
click at [7, 35] on div at bounding box center [8, 37] width 4 height 4
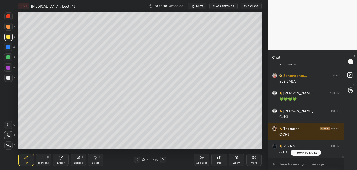
scroll to position [5403, 0]
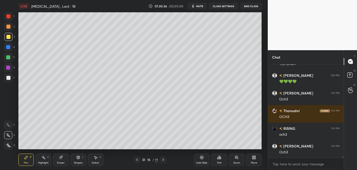
click at [8, 47] on div at bounding box center [8, 47] width 4 height 4
click at [10, 77] on div at bounding box center [8, 78] width 8 height 8
click at [10, 58] on div at bounding box center [8, 57] width 4 height 4
click at [8, 78] on div at bounding box center [8, 78] width 4 height 4
click at [8, 37] on div at bounding box center [8, 37] width 4 height 4
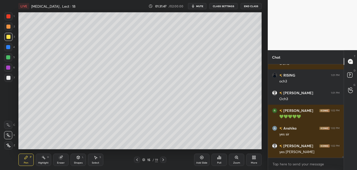
scroll to position [5474, 0]
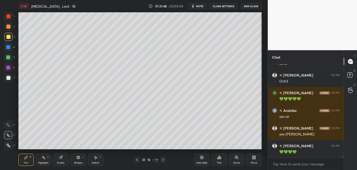
click at [203, 158] on icon at bounding box center [202, 157] width 4 height 4
click at [9, 79] on div at bounding box center [8, 78] width 4 height 4
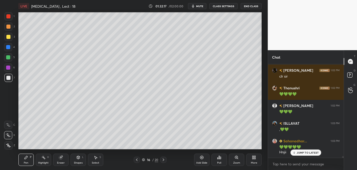
scroll to position [5590, 0]
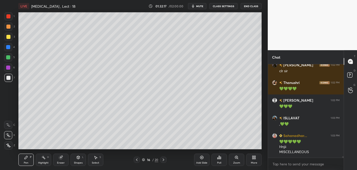
click at [7, 37] on div at bounding box center [8, 37] width 4 height 4
click at [8, 56] on div at bounding box center [8, 57] width 4 height 4
click at [97, 160] on div "Select S" at bounding box center [95, 160] width 15 height 12
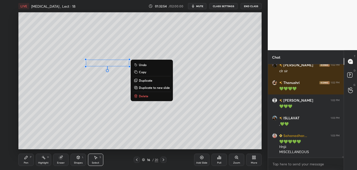
click at [143, 81] on p "Duplicate" at bounding box center [146, 80] width 14 height 4
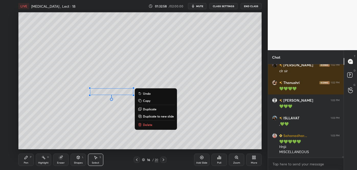
click at [27, 159] on icon at bounding box center [26, 157] width 4 height 4
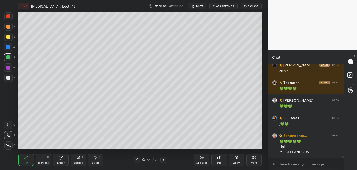
click at [10, 49] on div at bounding box center [8, 47] width 8 height 8
click at [80, 161] on div "Shapes L" at bounding box center [78, 160] width 15 height 12
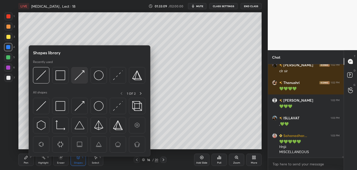
click at [78, 77] on img at bounding box center [80, 75] width 10 height 10
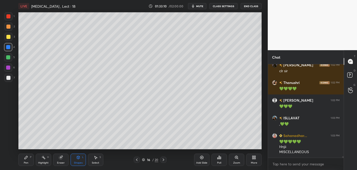
click at [10, 29] on div at bounding box center [8, 27] width 8 height 8
click at [28, 160] on div "Pen P" at bounding box center [25, 160] width 15 height 12
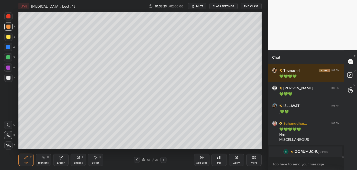
scroll to position [5404, 0]
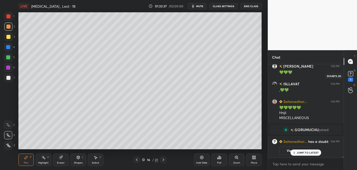
click at [351, 73] on rect at bounding box center [350, 73] width 5 height 5
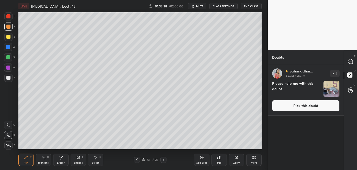
click at [309, 107] on button "Pick this doubt" at bounding box center [306, 105] width 68 height 11
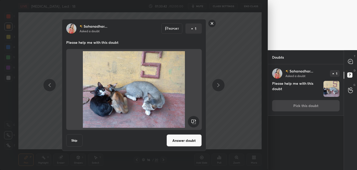
click at [187, 144] on button "Answer doubt" at bounding box center [184, 140] width 35 height 12
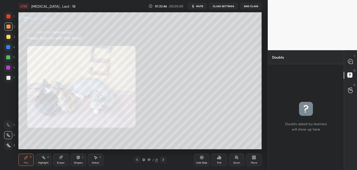
click at [237, 158] on icon at bounding box center [236, 157] width 3 height 3
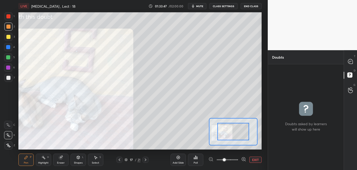
click at [243, 159] on icon at bounding box center [243, 159] width 5 height 5
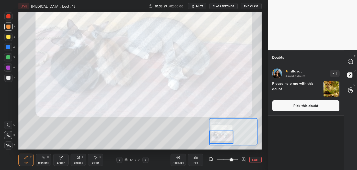
click at [295, 105] on button "Pick this doubt" at bounding box center [306, 105] width 68 height 11
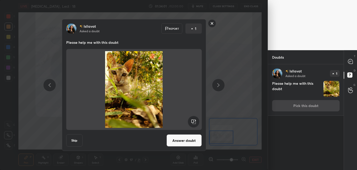
click at [179, 142] on button "Answer doubt" at bounding box center [184, 140] width 35 height 12
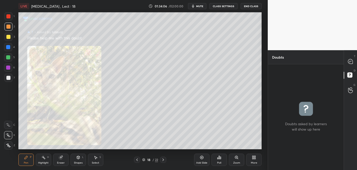
click at [236, 160] on div "Zoom" at bounding box center [236, 160] width 15 height 12
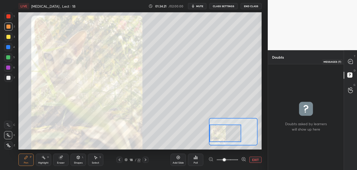
click at [350, 61] on icon at bounding box center [350, 61] width 5 height 5
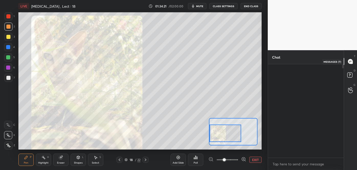
scroll to position [92, 74]
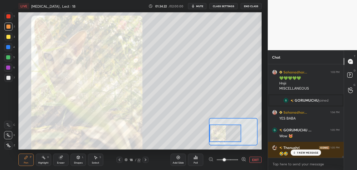
click at [297, 153] on p "1 NEW MESSAGE" at bounding box center [308, 152] width 22 height 3
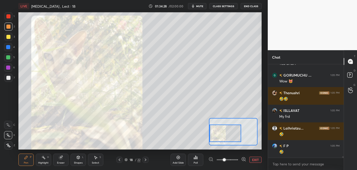
scroll to position [5600, 0]
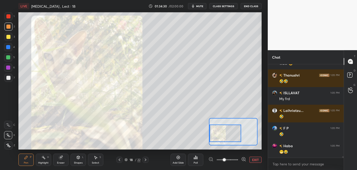
click at [121, 159] on icon at bounding box center [119, 160] width 4 height 4
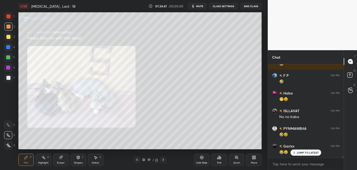
scroll to position [5670, 0]
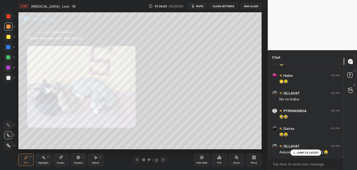
click at [163, 160] on icon at bounding box center [163, 160] width 4 height 4
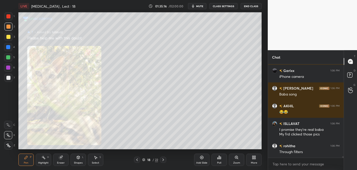
scroll to position [5856, 0]
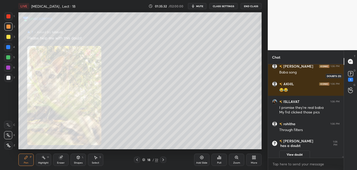
click at [351, 74] on rect at bounding box center [350, 73] width 5 height 5
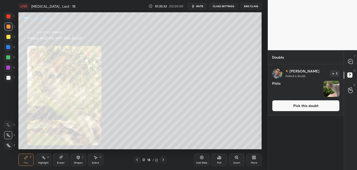
click at [308, 104] on button "Pick this doubt" at bounding box center [306, 105] width 68 height 11
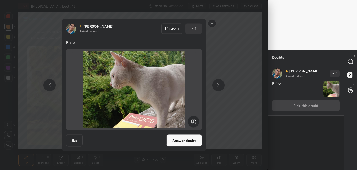
click at [190, 141] on button "Answer doubt" at bounding box center [184, 140] width 35 height 12
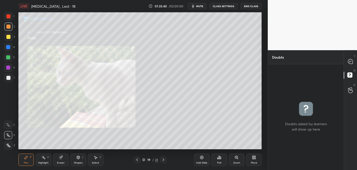
click at [237, 159] on icon at bounding box center [237, 157] width 4 height 4
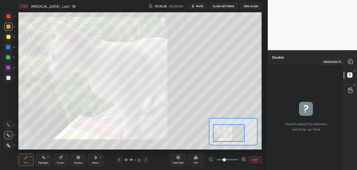
click at [350, 60] on icon at bounding box center [350, 61] width 5 height 5
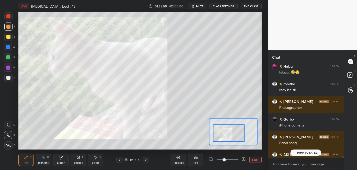
scroll to position [5705, 0]
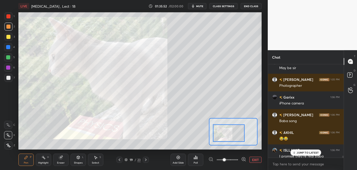
click at [299, 153] on p "JUMP TO LATEST" at bounding box center [308, 152] width 22 height 3
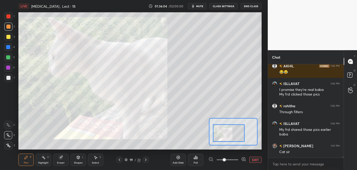
scroll to position [5794, 0]
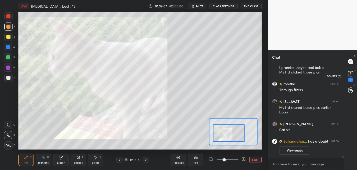
click at [353, 72] on rect at bounding box center [350, 73] width 5 height 5
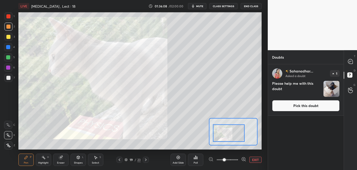
click at [302, 104] on button "Pick this doubt" at bounding box center [306, 105] width 68 height 11
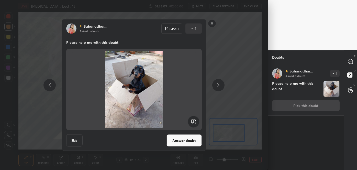
click at [186, 142] on button "Answer doubt" at bounding box center [184, 140] width 35 height 12
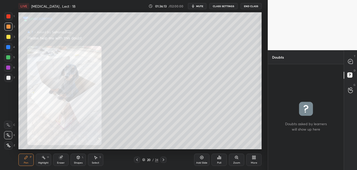
click at [235, 158] on icon at bounding box center [237, 157] width 4 height 4
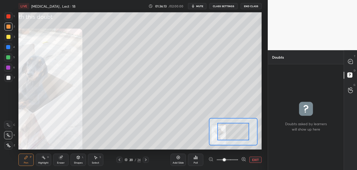
click at [243, 158] on icon at bounding box center [243, 159] width 5 height 5
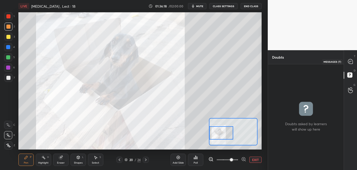
click at [348, 61] on icon at bounding box center [350, 61] width 5 height 5
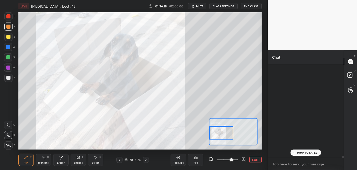
scroll to position [92, 74]
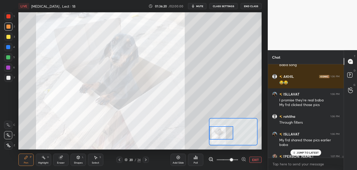
click at [302, 152] on p "JUMP TO LATEST" at bounding box center [308, 152] width 22 height 3
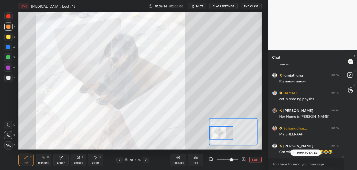
scroll to position [5863, 0]
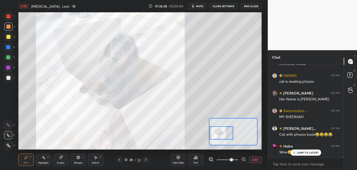
click at [121, 159] on icon at bounding box center [119, 160] width 4 height 4
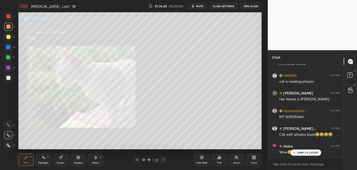
click at [236, 159] on icon at bounding box center [237, 157] width 4 height 4
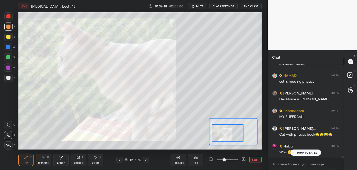
scroll to position [5881, 0]
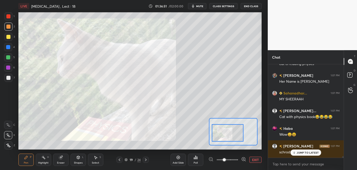
click at [300, 152] on p "JUMP TO LATEST" at bounding box center [308, 152] width 22 height 3
click at [122, 160] on div at bounding box center [119, 160] width 6 height 6
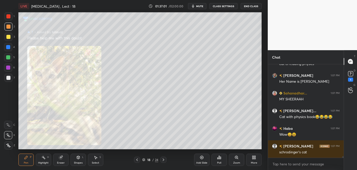
scroll to position [5903, 0]
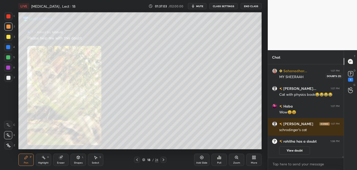
click at [350, 74] on rect at bounding box center [350, 73] width 5 height 5
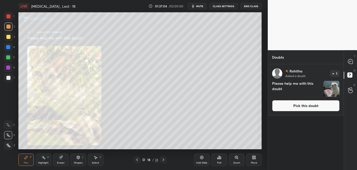
click at [311, 106] on button "Pick this doubt" at bounding box center [306, 105] width 68 height 11
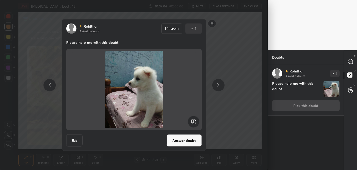
click at [190, 141] on button "Answer doubt" at bounding box center [184, 140] width 35 height 12
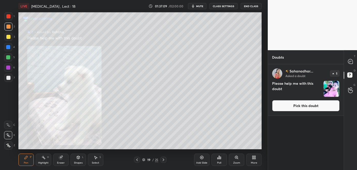
click at [234, 158] on div "Zoom" at bounding box center [236, 160] width 15 height 12
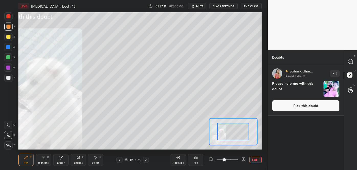
click at [242, 158] on icon at bounding box center [243, 158] width 3 height 3
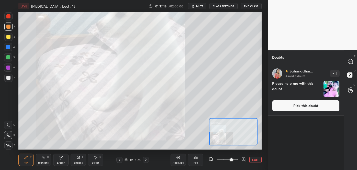
click at [294, 107] on button "Pick this doubt" at bounding box center [306, 105] width 68 height 11
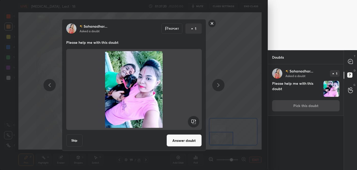
click at [186, 141] on button "Answer doubt" at bounding box center [184, 140] width 35 height 12
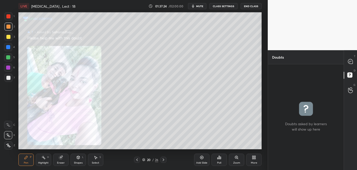
click at [237, 160] on div "Zoom" at bounding box center [236, 160] width 15 height 12
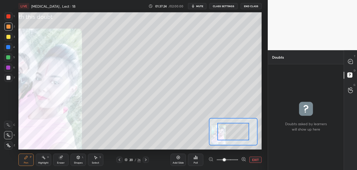
click at [243, 158] on icon at bounding box center [243, 159] width 5 height 5
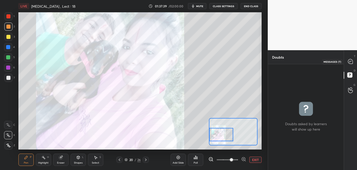
click at [350, 62] on icon at bounding box center [350, 62] width 1 height 0
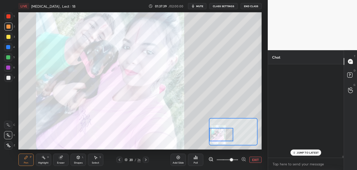
scroll to position [92, 74]
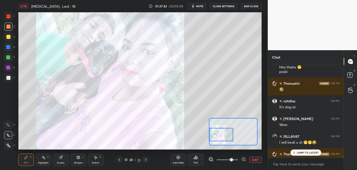
click at [297, 153] on div "JUMP TO LATEST" at bounding box center [306, 152] width 31 height 6
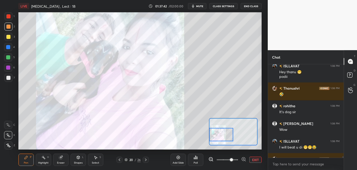
scroll to position [5940, 0]
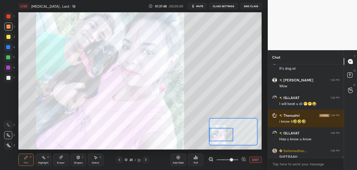
click at [256, 159] on button "EXIT" at bounding box center [256, 160] width 12 height 6
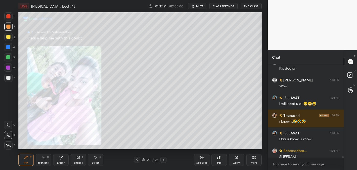
click at [139, 160] on icon at bounding box center [137, 160] width 4 height 4
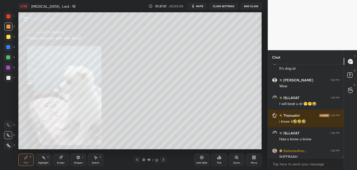
click at [138, 159] on icon at bounding box center [137, 160] width 4 height 4
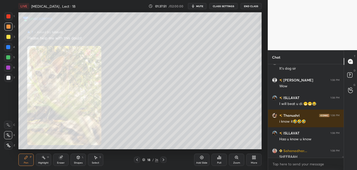
click at [138, 159] on icon at bounding box center [137, 160] width 4 height 4
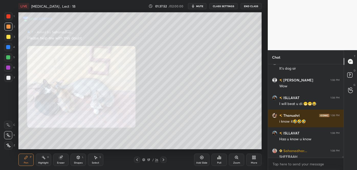
click at [138, 159] on icon at bounding box center [137, 159] width 2 height 3
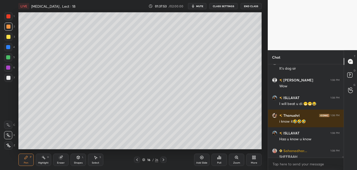
scroll to position [5967, 0]
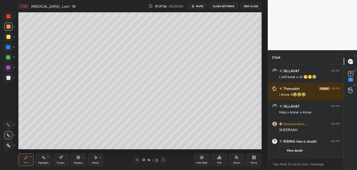
click at [163, 158] on icon at bounding box center [164, 160] width 4 height 4
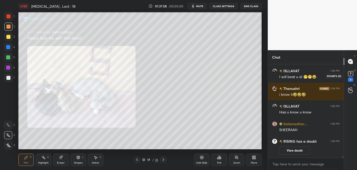
click at [351, 75] on rect at bounding box center [350, 73] width 5 height 5
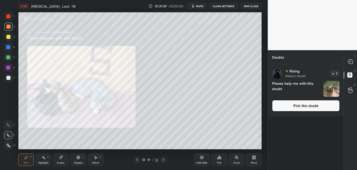
click at [313, 105] on button "Pick this doubt" at bounding box center [306, 105] width 68 height 11
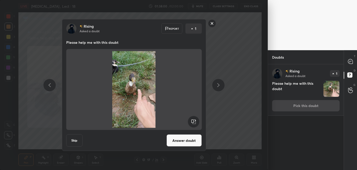
click at [176, 142] on button "Answer doubt" at bounding box center [184, 140] width 35 height 12
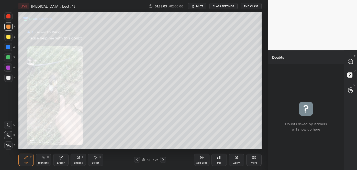
click at [236, 160] on div "Zoom" at bounding box center [236, 160] width 15 height 12
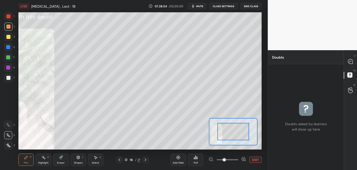
click at [244, 157] on icon at bounding box center [243, 158] width 3 height 3
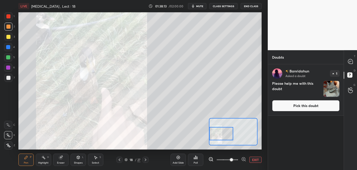
click at [297, 106] on button "Pick this doubt" at bounding box center [306, 105] width 68 height 11
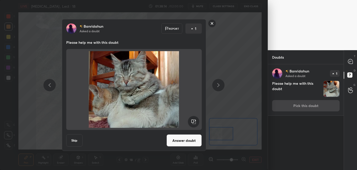
click at [191, 143] on button "Answer doubt" at bounding box center [184, 140] width 35 height 12
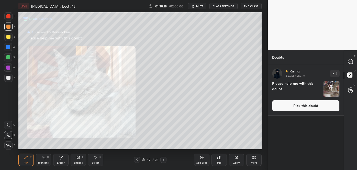
click at [235, 160] on div "Zoom" at bounding box center [236, 160] width 15 height 12
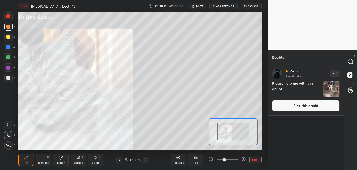
click at [243, 158] on icon at bounding box center [243, 159] width 5 height 5
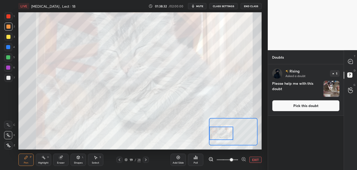
click at [291, 107] on button "Pick this doubt" at bounding box center [306, 105] width 68 height 11
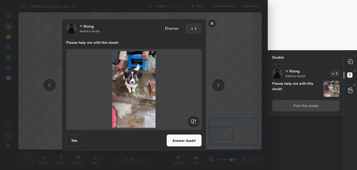
click at [188, 141] on button "Answer doubt" at bounding box center [184, 140] width 35 height 12
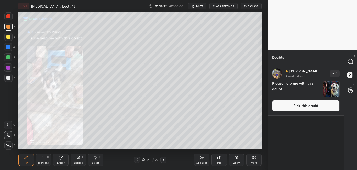
click at [237, 160] on div "Zoom" at bounding box center [236, 160] width 15 height 12
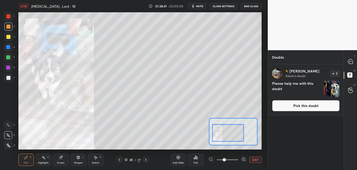
click at [299, 106] on button "Pick this doubt" at bounding box center [306, 105] width 68 height 11
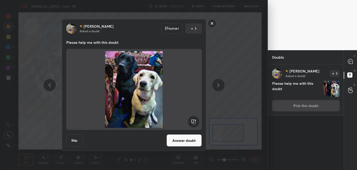
click at [191, 145] on button "Answer doubt" at bounding box center [184, 140] width 35 height 12
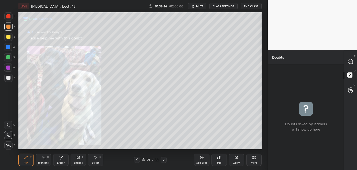
click at [236, 160] on div "Zoom" at bounding box center [236, 160] width 15 height 12
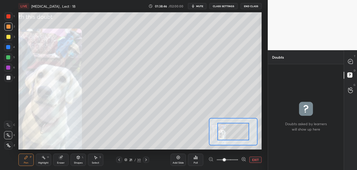
click at [244, 157] on icon at bounding box center [243, 158] width 3 height 3
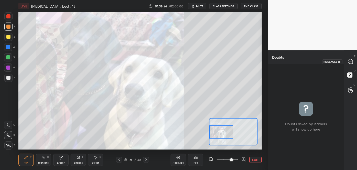
click at [349, 63] on icon at bounding box center [350, 61] width 5 height 5
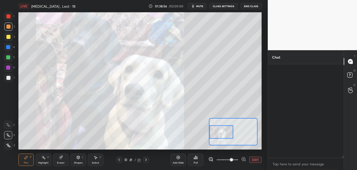
scroll to position [92, 74]
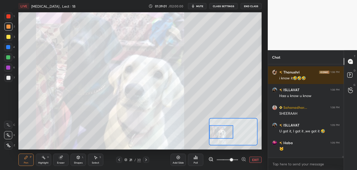
click at [120, 159] on icon at bounding box center [119, 160] width 4 height 4
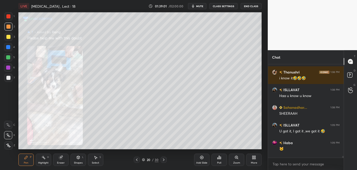
click at [120, 158] on div "20 / 30" at bounding box center [150, 160] width 88 height 6
click at [121, 158] on div "20 / 30" at bounding box center [150, 160] width 88 height 6
click at [137, 160] on icon at bounding box center [137, 160] width 4 height 4
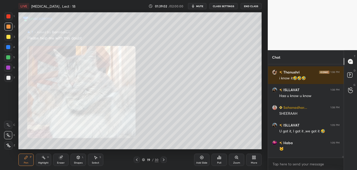
click at [136, 159] on icon at bounding box center [137, 159] width 2 height 3
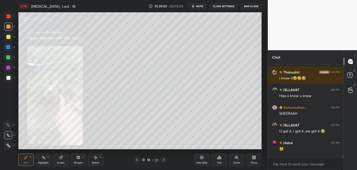
click at [137, 159] on icon at bounding box center [137, 160] width 4 height 4
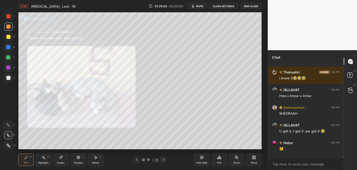
click at [136, 159] on icon at bounding box center [137, 160] width 4 height 4
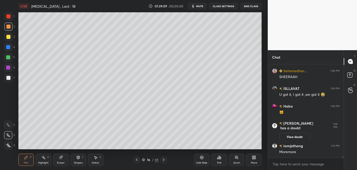
scroll to position [6037, 0]
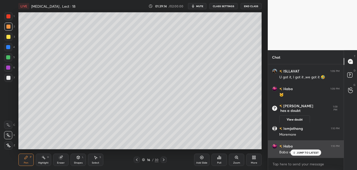
click at [304, 152] on p "JUMP TO LATEST" at bounding box center [308, 152] width 22 height 3
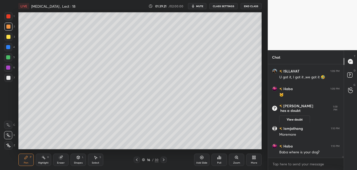
scroll to position [6055, 0]
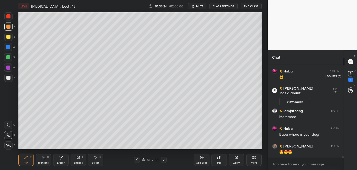
click at [350, 73] on rect at bounding box center [350, 73] width 5 height 5
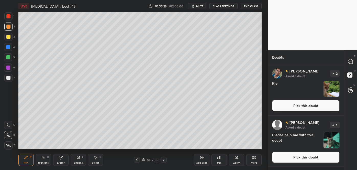
click at [316, 108] on button "Pick this doubt" at bounding box center [306, 105] width 68 height 11
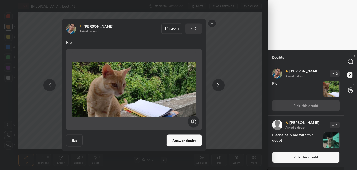
click at [193, 142] on button "Answer doubt" at bounding box center [184, 140] width 35 height 12
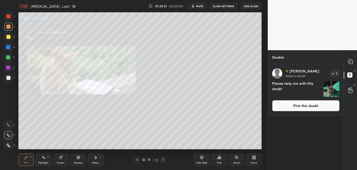
click at [236, 159] on div "Zoom" at bounding box center [236, 160] width 15 height 12
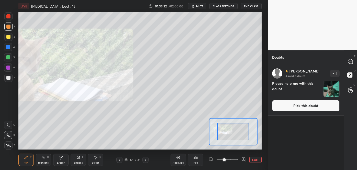
click at [244, 158] on icon at bounding box center [243, 159] width 5 height 5
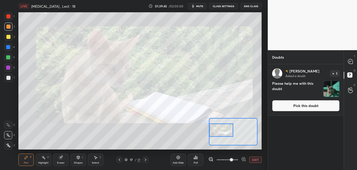
click at [312, 104] on button "Pick this doubt" at bounding box center [306, 105] width 68 height 11
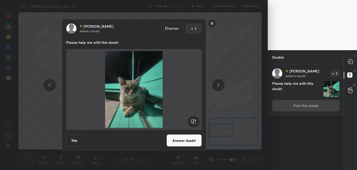
click at [182, 143] on button "Answer doubt" at bounding box center [184, 140] width 35 height 12
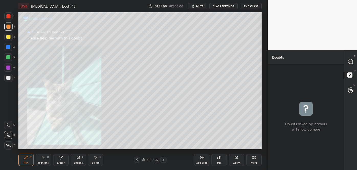
click at [236, 162] on div "Zoom" at bounding box center [236, 163] width 7 height 3
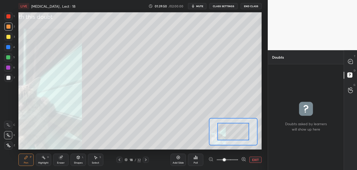
click at [242, 159] on icon at bounding box center [243, 158] width 3 height 3
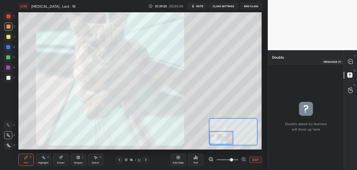
click at [349, 62] on icon at bounding box center [350, 61] width 5 height 5
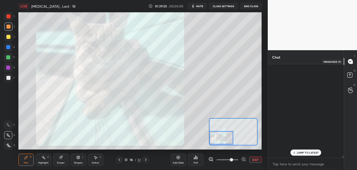
scroll to position [92, 74]
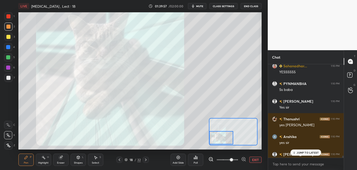
click at [119, 159] on icon at bounding box center [120, 159] width 2 height 3
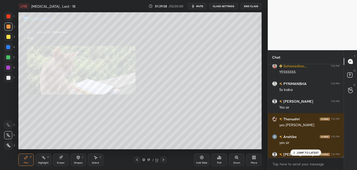
click at [137, 160] on icon at bounding box center [137, 160] width 4 height 4
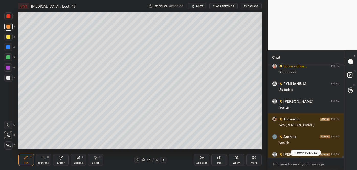
click at [137, 158] on icon at bounding box center [137, 160] width 4 height 4
click at [164, 160] on icon at bounding box center [164, 160] width 4 height 4
click at [300, 152] on p "JUMP TO LATEST" at bounding box center [308, 152] width 22 height 3
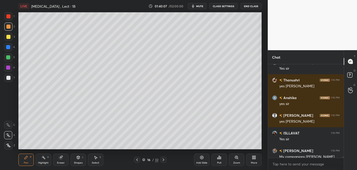
scroll to position [6227, 0]
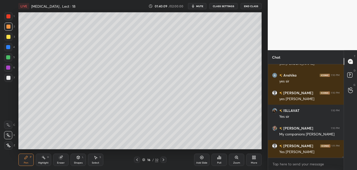
click at [202, 156] on icon at bounding box center [202, 157] width 4 height 4
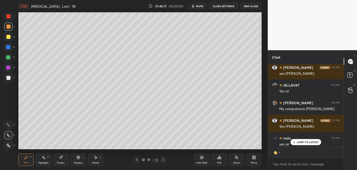
scroll to position [6326, 0]
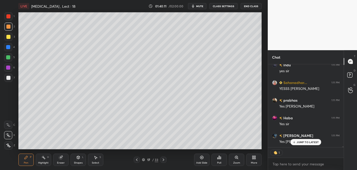
click at [9, 77] on div at bounding box center [8, 78] width 4 height 4
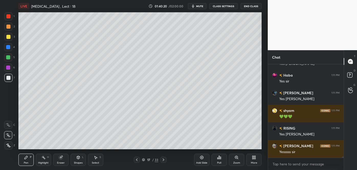
scroll to position [2, 1]
click at [8, 46] on div at bounding box center [8, 47] width 4 height 4
click at [8, 28] on div at bounding box center [8, 27] width 4 height 4
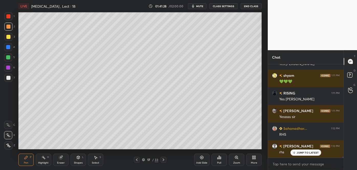
scroll to position [6421, 0]
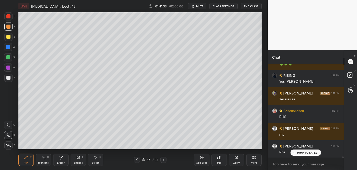
click at [7, 57] on div at bounding box center [8, 57] width 4 height 4
click at [10, 27] on div at bounding box center [8, 27] width 4 height 4
click at [8, 58] on div at bounding box center [8, 57] width 4 height 4
click at [9, 36] on div at bounding box center [8, 37] width 4 height 4
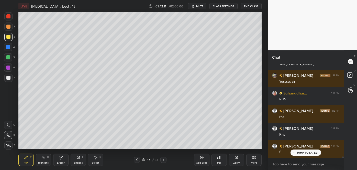
scroll to position [6457, 0]
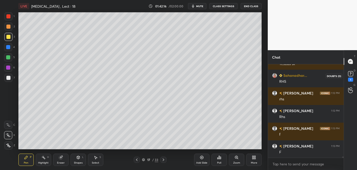
click at [351, 75] on icon at bounding box center [350, 75] width 1 height 1
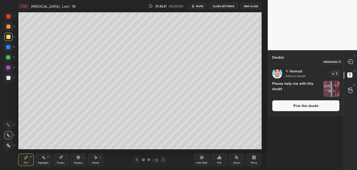
click at [350, 62] on icon at bounding box center [350, 61] width 5 height 5
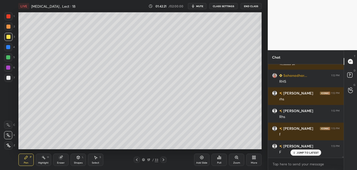
scroll to position [92, 74]
click at [348, 74] on rect at bounding box center [350, 75] width 5 height 5
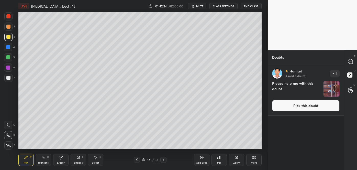
click at [316, 105] on button "Pick this doubt" at bounding box center [306, 105] width 68 height 11
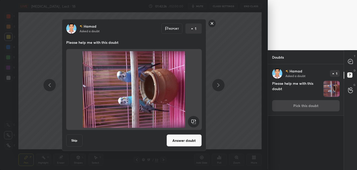
click at [181, 142] on button "Answer doubt" at bounding box center [184, 140] width 35 height 12
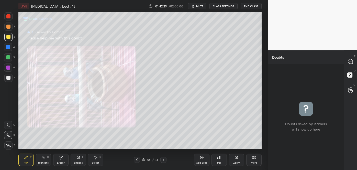
click at [238, 160] on div "Zoom" at bounding box center [236, 160] width 15 height 12
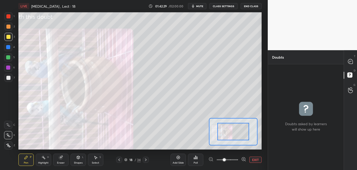
click at [243, 158] on icon at bounding box center [243, 159] width 5 height 5
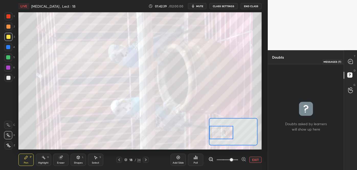
click at [353, 61] on icon at bounding box center [350, 61] width 5 height 5
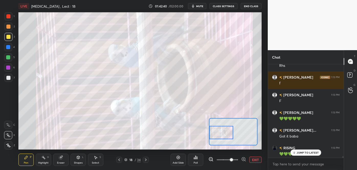
click at [300, 154] on div "JUMP TO LATEST" at bounding box center [306, 152] width 31 height 6
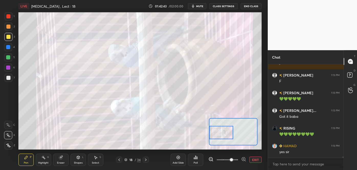
click at [120, 159] on icon at bounding box center [119, 160] width 4 height 4
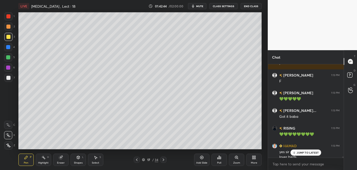
scroll to position [6532, 0]
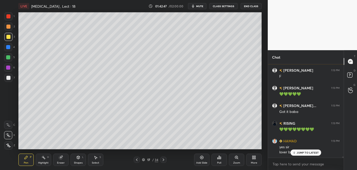
click at [204, 160] on div "Add Slide" at bounding box center [201, 160] width 15 height 12
click at [295, 152] on icon at bounding box center [294, 152] width 3 height 3
click at [7, 78] on div at bounding box center [8, 78] width 4 height 4
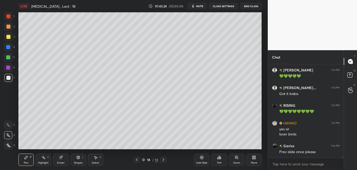
click at [139, 159] on icon at bounding box center [137, 160] width 4 height 4
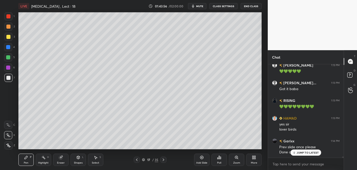
click at [165, 160] on icon at bounding box center [164, 160] width 4 height 4
click at [8, 38] on div at bounding box center [8, 37] width 4 height 4
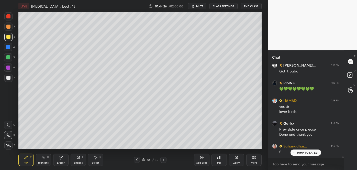
click at [8, 27] on div at bounding box center [8, 27] width 4 height 4
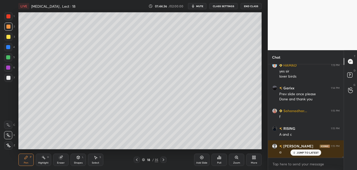
scroll to position [6631, 0]
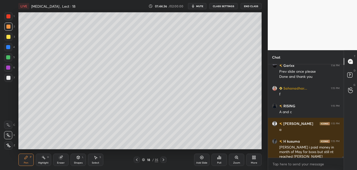
click at [8, 57] on div at bounding box center [8, 57] width 4 height 4
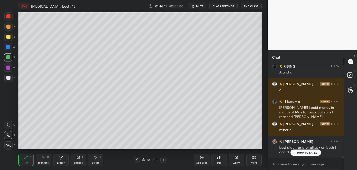
scroll to position [6688, 0]
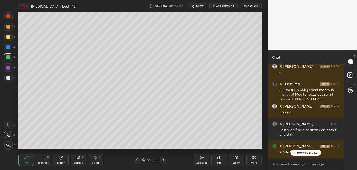
click at [7, 46] on div at bounding box center [8, 47] width 4 height 4
click at [7, 26] on div at bounding box center [8, 27] width 4 height 4
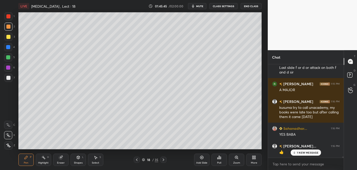
scroll to position [6768, 0]
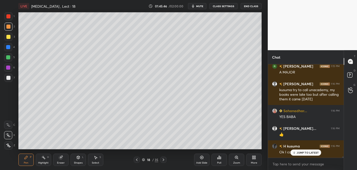
click at [7, 58] on div at bounding box center [8, 57] width 4 height 4
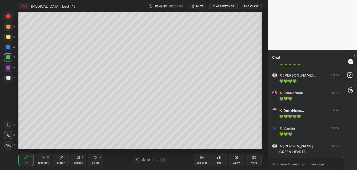
scroll to position [7121, 0]
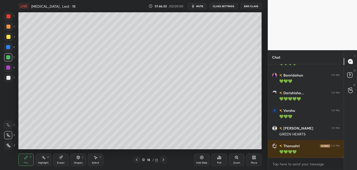
click at [203, 159] on div "Add Slide" at bounding box center [201, 160] width 15 height 12
click at [9, 77] on div at bounding box center [8, 78] width 4 height 4
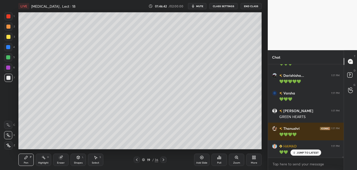
click at [135, 160] on icon at bounding box center [137, 160] width 4 height 4
click at [165, 158] on icon at bounding box center [164, 160] width 4 height 4
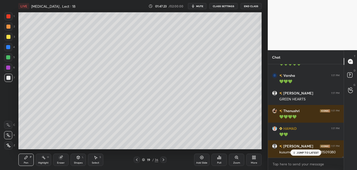
click at [9, 38] on div at bounding box center [8, 37] width 4 height 4
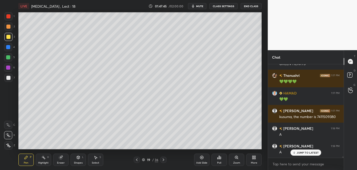
scroll to position [7210, 0]
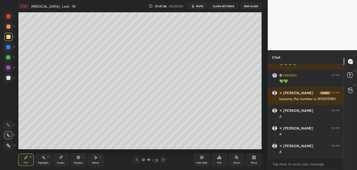
click at [10, 56] on div at bounding box center [8, 57] width 4 height 4
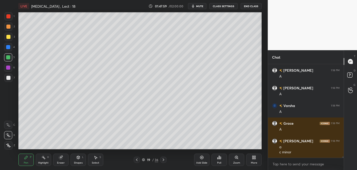
scroll to position [7285, 0]
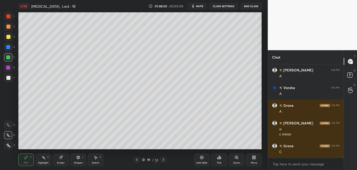
click at [8, 24] on div at bounding box center [8, 27] width 8 height 8
click at [8, 47] on div at bounding box center [8, 47] width 4 height 4
click at [9, 26] on div at bounding box center [8, 27] width 4 height 4
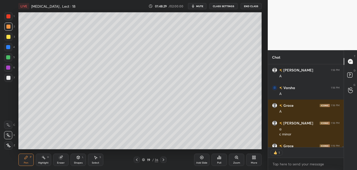
scroll to position [81, 74]
type textarea "x"
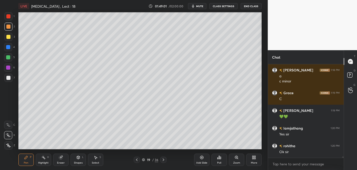
scroll to position [7356, 0]
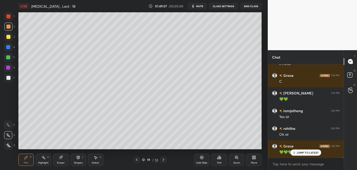
click at [202, 7] on span "mute" at bounding box center [199, 6] width 7 height 4
click at [205, 159] on div "Add Slide" at bounding box center [201, 160] width 15 height 12
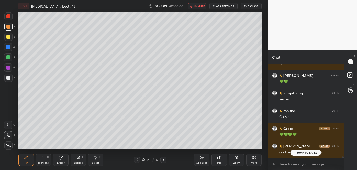
click at [7, 78] on div at bounding box center [8, 78] width 4 height 4
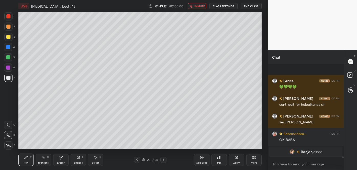
scroll to position [7457, 0]
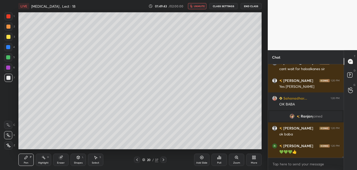
click at [7, 38] on div at bounding box center [8, 37] width 4 height 4
click at [221, 162] on div "Poll" at bounding box center [219, 163] width 4 height 3
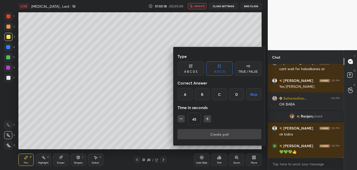
click at [184, 121] on button "button" at bounding box center [181, 118] width 7 height 7
type input "30"
click at [141, 133] on div at bounding box center [178, 85] width 357 height 170
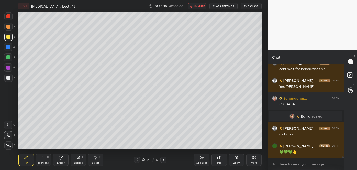
click at [221, 160] on div "Poll" at bounding box center [219, 160] width 15 height 12
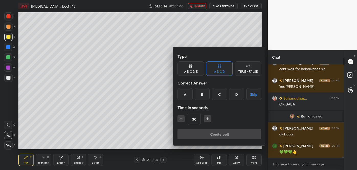
click at [218, 96] on div "C" at bounding box center [219, 94] width 15 height 12
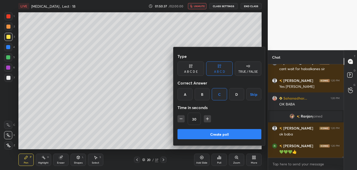
click at [222, 132] on button "Create poll" at bounding box center [220, 134] width 84 height 10
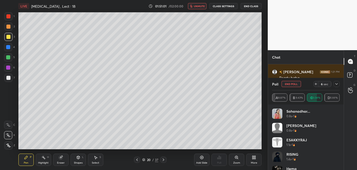
scroll to position [2, 1]
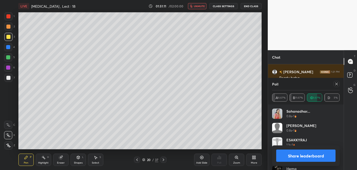
click at [281, 157] on button "Share leaderboard" at bounding box center [305, 155] width 59 height 12
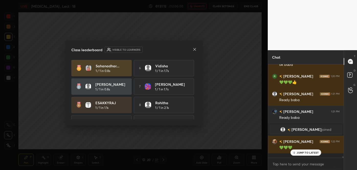
scroll to position [91, 74]
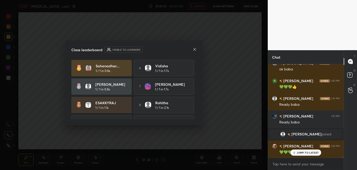
click at [196, 50] on icon at bounding box center [195, 49] width 4 height 4
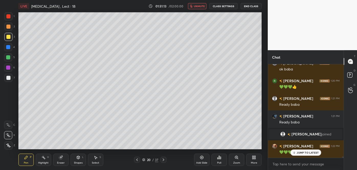
click at [197, 7] on span "unmute" at bounding box center [199, 6] width 11 height 4
click at [8, 57] on div at bounding box center [8, 57] width 4 height 4
click at [205, 159] on div "Add Slide" at bounding box center [201, 160] width 15 height 12
click at [8, 79] on div at bounding box center [8, 78] width 4 height 4
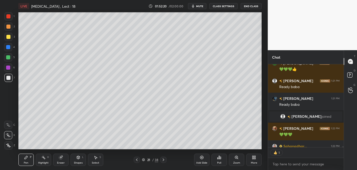
scroll to position [2, 1]
click at [8, 38] on div at bounding box center [8, 37] width 4 height 4
click at [221, 161] on div "Poll" at bounding box center [219, 160] width 15 height 12
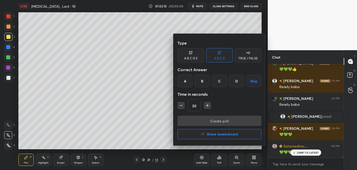
click at [218, 82] on div "C" at bounding box center [219, 81] width 15 height 12
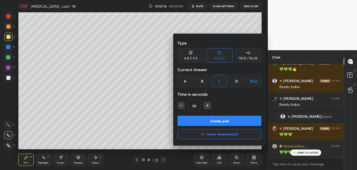
click at [216, 121] on button "Create poll" at bounding box center [220, 121] width 84 height 10
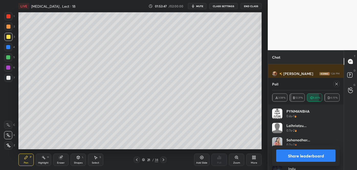
scroll to position [7114, 0]
click at [303, 157] on button "Share leaderboard" at bounding box center [305, 155] width 59 height 12
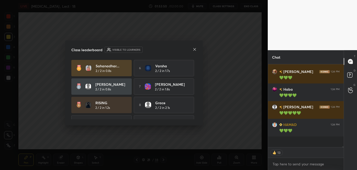
scroll to position [77, 74]
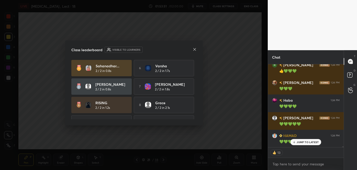
click at [193, 49] on icon at bounding box center [195, 49] width 4 height 4
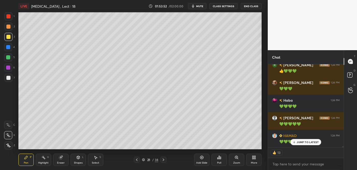
click at [8, 55] on div at bounding box center [8, 57] width 8 height 8
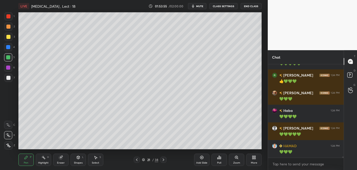
click at [203, 159] on icon at bounding box center [202, 157] width 4 height 4
click at [8, 78] on div at bounding box center [8, 78] width 4 height 4
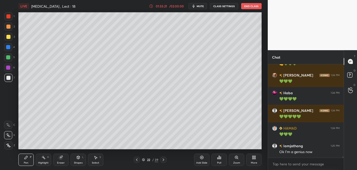
click at [219, 160] on div "Poll" at bounding box center [219, 160] width 15 height 12
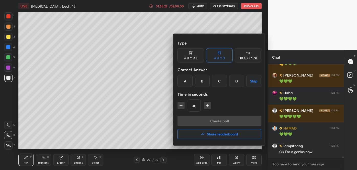
click at [237, 82] on div "D" at bounding box center [236, 81] width 15 height 12
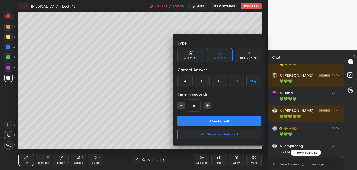
scroll to position [7112, 0]
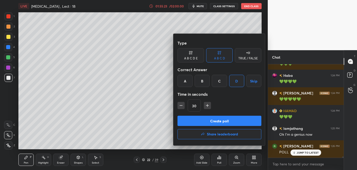
click at [222, 122] on button "Create poll" at bounding box center [220, 121] width 84 height 10
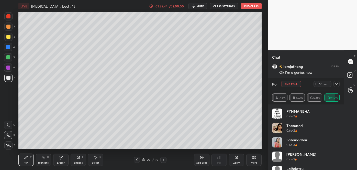
scroll to position [65, 74]
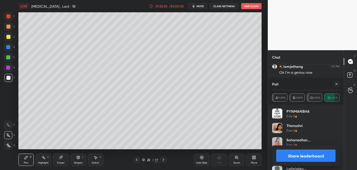
click at [293, 157] on button "Share leaderboard" at bounding box center [305, 155] width 59 height 12
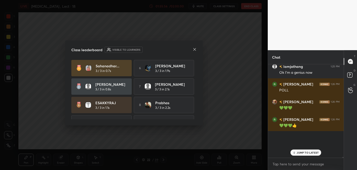
scroll to position [7158, 0]
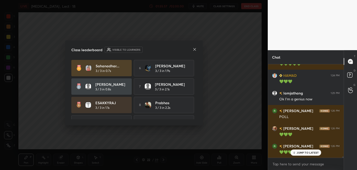
click at [195, 49] on icon at bounding box center [195, 49] width 4 height 4
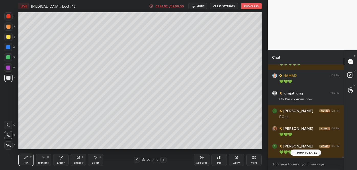
click at [201, 158] on icon at bounding box center [202, 157] width 4 height 4
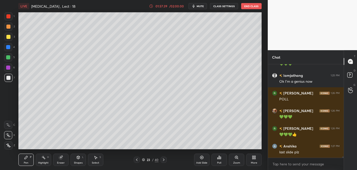
scroll to position [7183, 0]
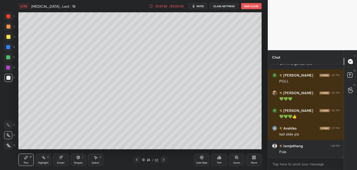
click at [221, 160] on div "Poll" at bounding box center [219, 160] width 15 height 12
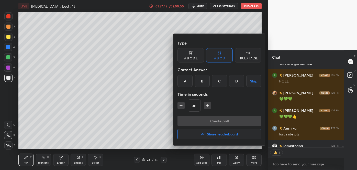
scroll to position [2, 1]
click at [186, 81] on div "A" at bounding box center [185, 81] width 15 height 12
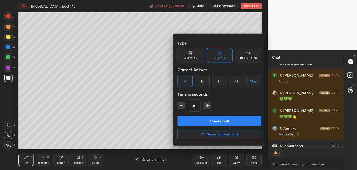
click at [201, 121] on button "Create poll" at bounding box center [220, 121] width 84 height 10
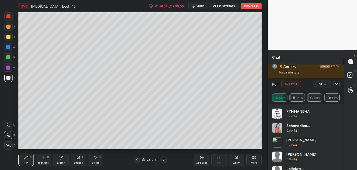
scroll to position [7263, 0]
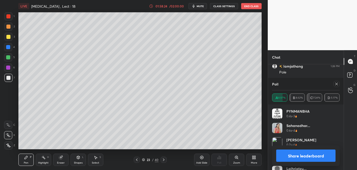
click at [304, 153] on button "Share leaderboard" at bounding box center [305, 155] width 59 height 12
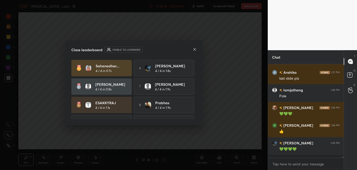
scroll to position [92, 74]
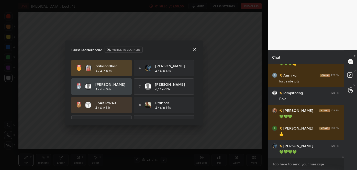
click at [197, 102] on div "Class leaderboard Visible to learners [PERSON_NAME]... 4 / 4 in 0.7s 6 [PERSON_…" at bounding box center [134, 82] width 138 height 85
click at [195, 108] on div "Sahanadhar... 4 / 4 in 0.7s 6 [PERSON_NAME] 4 / 4 in 1.8s [PERSON_NAME] 4 / 4 i…" at bounding box center [133, 105] width 125 height 90
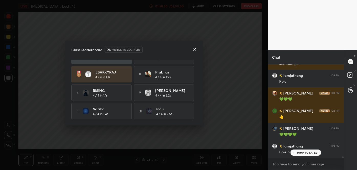
click at [195, 48] on icon at bounding box center [195, 49] width 4 height 4
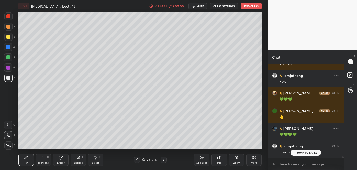
scroll to position [2, 1]
click at [9, 59] on div at bounding box center [8, 57] width 4 height 4
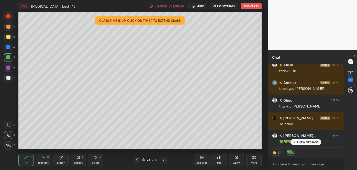
scroll to position [7609, 0]
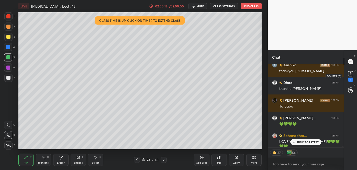
click at [351, 74] on icon at bounding box center [351, 73] width 2 height 2
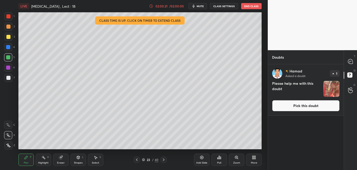
click at [303, 106] on button "Pick this doubt" at bounding box center [306, 105] width 68 height 11
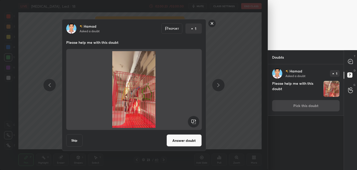
click at [185, 141] on button "Answer doubt" at bounding box center [184, 140] width 35 height 12
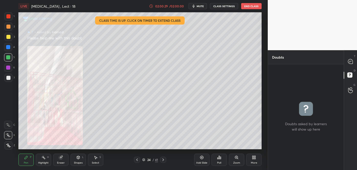
click at [237, 159] on icon at bounding box center [237, 157] width 4 height 4
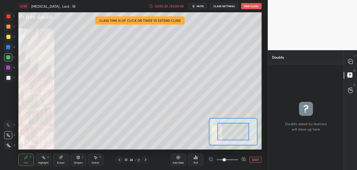
click at [244, 158] on icon at bounding box center [243, 159] width 5 height 5
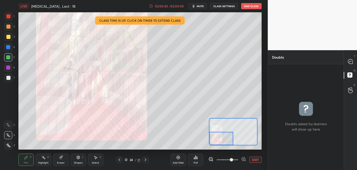
drag, startPoint x: 238, startPoint y: 134, endPoint x: 222, endPoint y: 141, distance: 17.9
click at [222, 141] on div at bounding box center [221, 138] width 24 height 13
click at [351, 63] on icon at bounding box center [350, 61] width 5 height 5
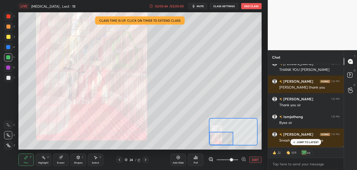
scroll to position [8016, 0]
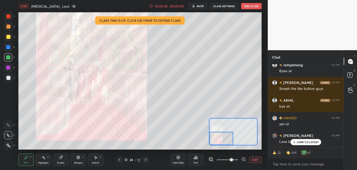
click at [306, 141] on p "JUMP TO LATEST" at bounding box center [308, 142] width 22 height 3
click at [306, 141] on div "Love birds love birds......." at bounding box center [309, 141] width 60 height 5
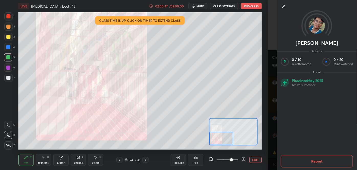
click at [270, 127] on div "[PERSON_NAME] Activity 0 / 10 Qs attempted 0 / 20 Mins watched About Plus since…" at bounding box center [312, 85] width 89 height 170
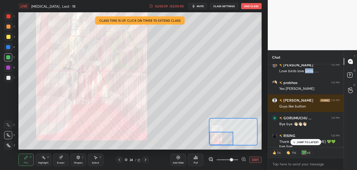
scroll to position [8104, 0]
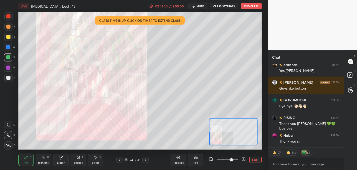
click at [120, 159] on icon at bounding box center [119, 160] width 4 height 4
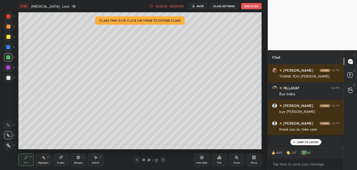
scroll to position [8311, 0]
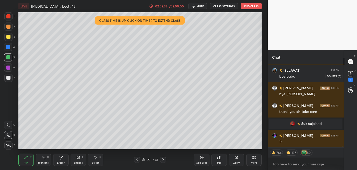
click at [349, 73] on rect at bounding box center [350, 73] width 5 height 5
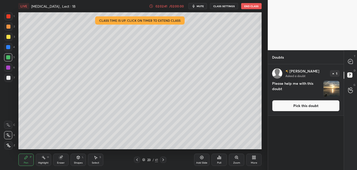
click at [321, 103] on button "Pick this doubt" at bounding box center [306, 105] width 68 height 11
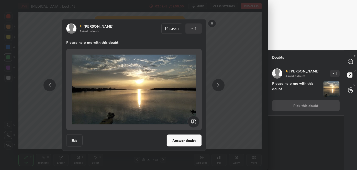
click at [192, 141] on button "Answer doubt" at bounding box center [184, 140] width 35 height 12
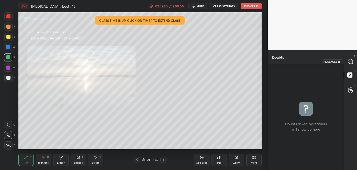
click at [348, 60] on icon at bounding box center [350, 61] width 5 height 5
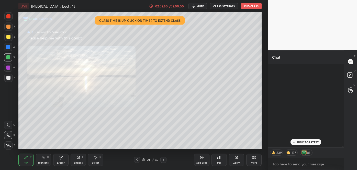
scroll to position [81, 74]
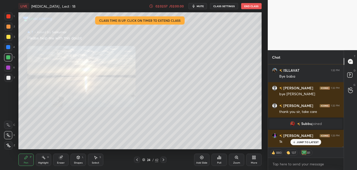
click at [137, 161] on icon at bounding box center [137, 160] width 4 height 4
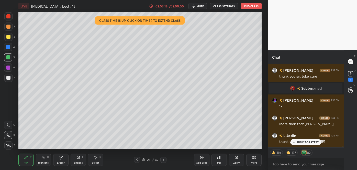
scroll to position [8364, 0]
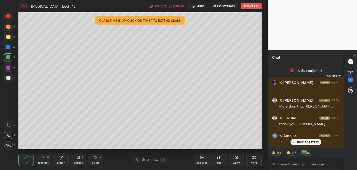
click at [350, 74] on rect at bounding box center [350, 73] width 5 height 5
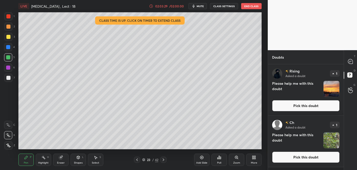
click at [305, 107] on button "Pick this doubt" at bounding box center [306, 105] width 68 height 11
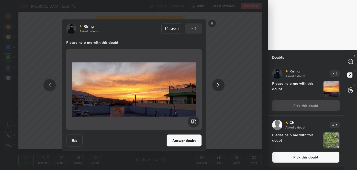
click at [175, 143] on button "Answer doubt" at bounding box center [184, 140] width 35 height 12
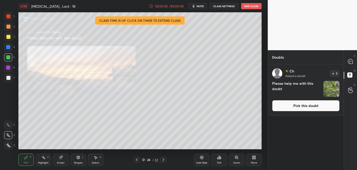
click at [303, 107] on button "Pick this doubt" at bounding box center [306, 105] width 68 height 11
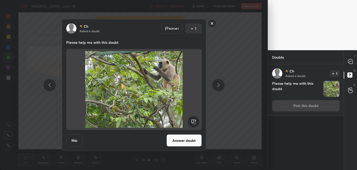
click at [188, 139] on button "Answer doubt" at bounding box center [184, 140] width 35 height 12
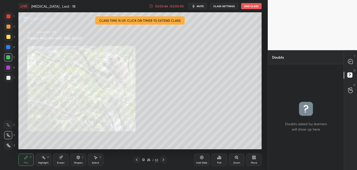
click at [138, 158] on icon at bounding box center [137, 160] width 4 height 4
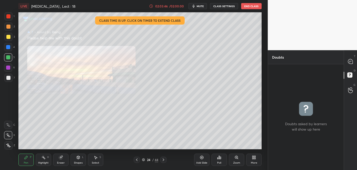
click at [137, 159] on icon at bounding box center [137, 160] width 4 height 4
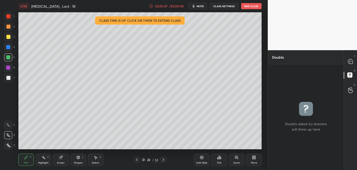
click at [137, 159] on icon at bounding box center [137, 160] width 4 height 4
click at [351, 61] on icon at bounding box center [350, 61] width 5 height 5
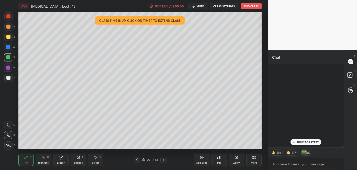
scroll to position [81, 74]
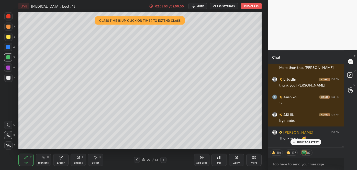
click at [299, 143] on p "JUMP TO LATEST" at bounding box center [308, 142] width 22 height 3
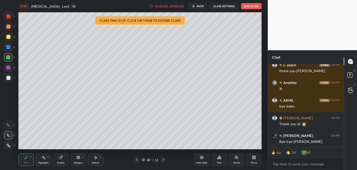
scroll to position [8434, 0]
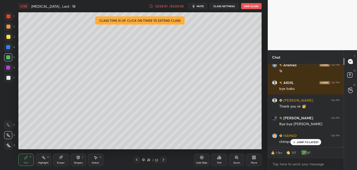
click at [295, 142] on icon at bounding box center [294, 142] width 3 height 3
click at [252, 6] on button "End Class" at bounding box center [251, 6] width 20 height 6
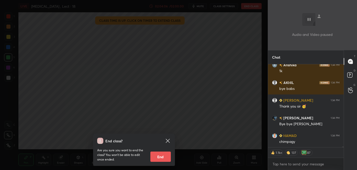
scroll to position [8452, 0]
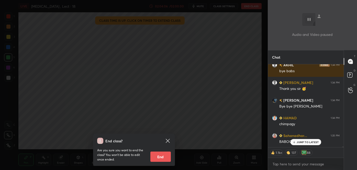
click at [164, 157] on button "End" at bounding box center [160, 157] width 20 height 10
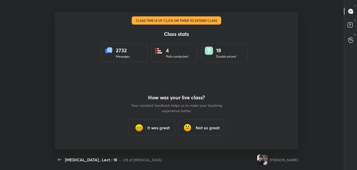
scroll to position [25458, 25246]
click at [160, 125] on h3 "It was great" at bounding box center [158, 128] width 23 height 6
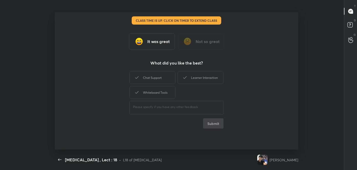
type textarea "x"
click at [210, 76] on div "Learner Interaction" at bounding box center [201, 77] width 46 height 13
click at [212, 121] on button "Submit" at bounding box center [213, 123] width 20 height 10
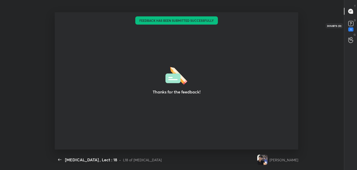
click at [351, 24] on icon at bounding box center [351, 23] width 2 height 2
